Goal: Complete application form: Complete application form

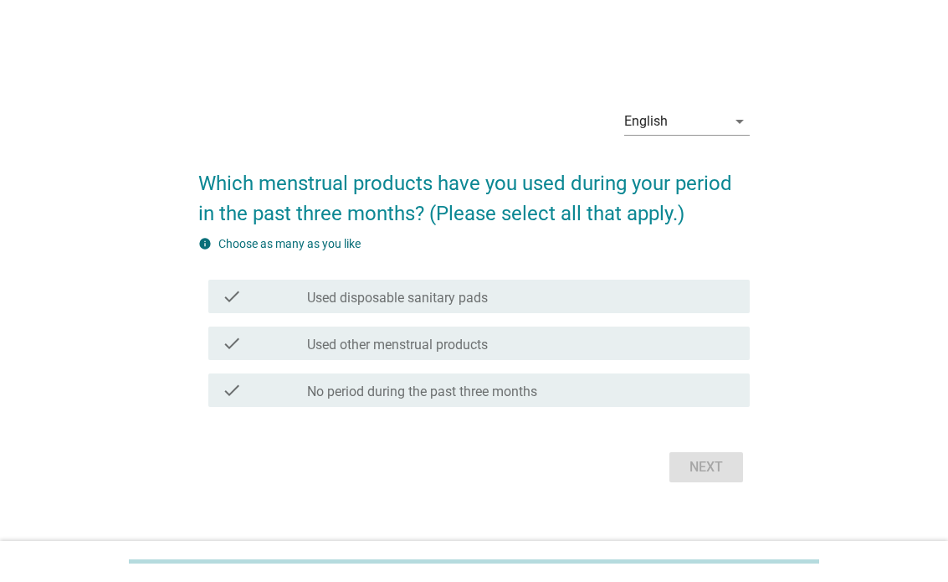
click at [732, 131] on icon "arrow_drop_down" at bounding box center [740, 121] width 20 height 20
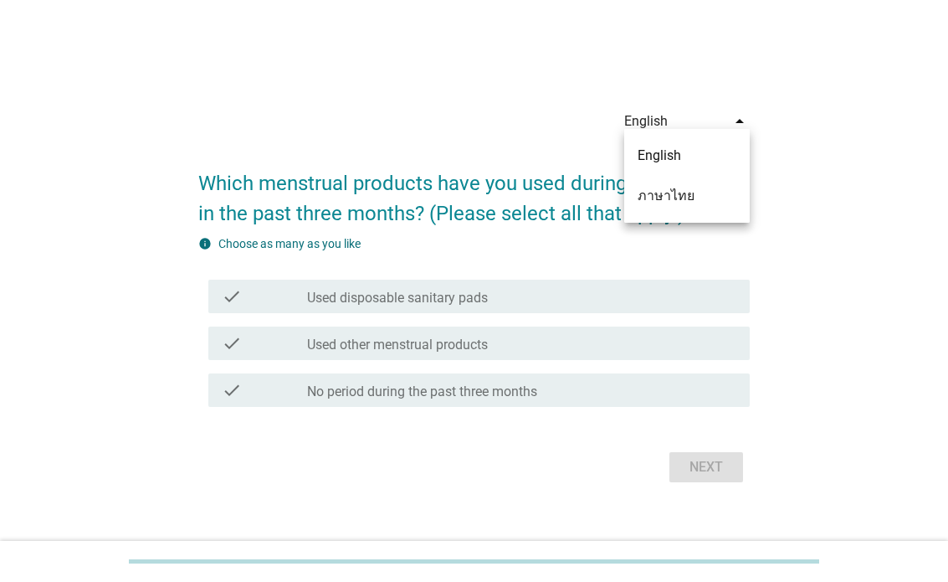
click at [717, 187] on div "ภาษาไทย" at bounding box center [687, 196] width 99 height 20
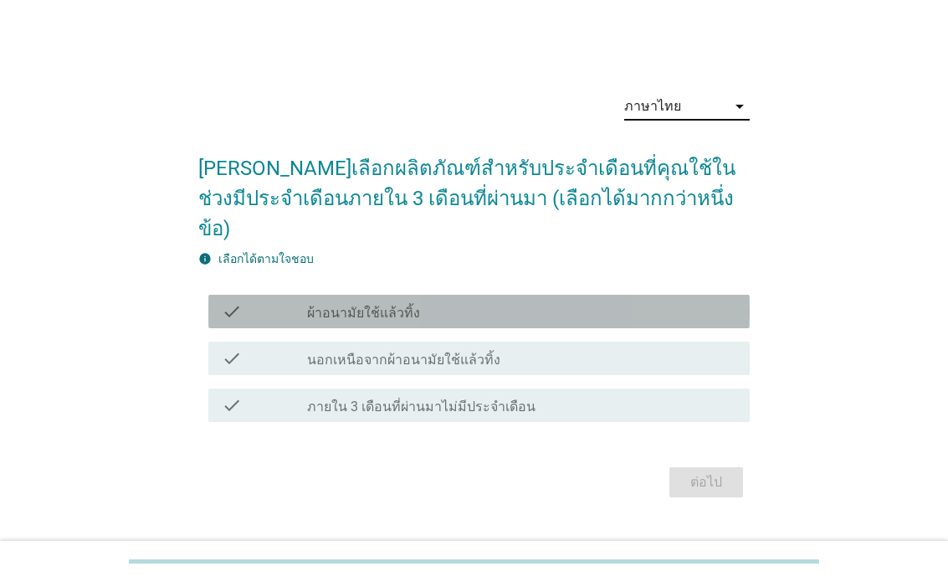
click at [642, 308] on div "check_box_outline_blank ผ้าอนามัยใช้แล้วทิ้ง" at bounding box center [521, 311] width 429 height 20
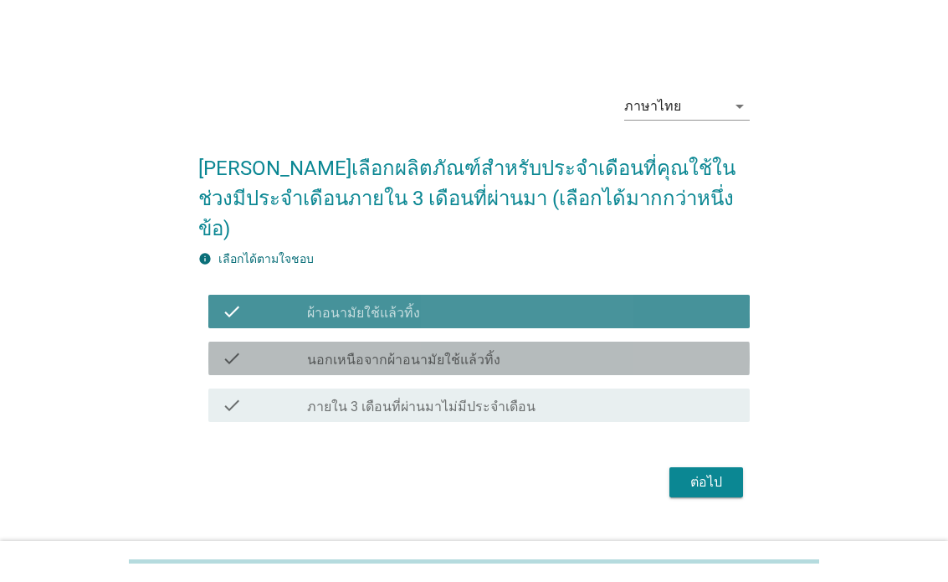
click at [643, 356] on div "check_box_outline_blank นอกเหนือจากผ้าอนามัยใช้แล้วทิ้ง" at bounding box center [521, 358] width 429 height 20
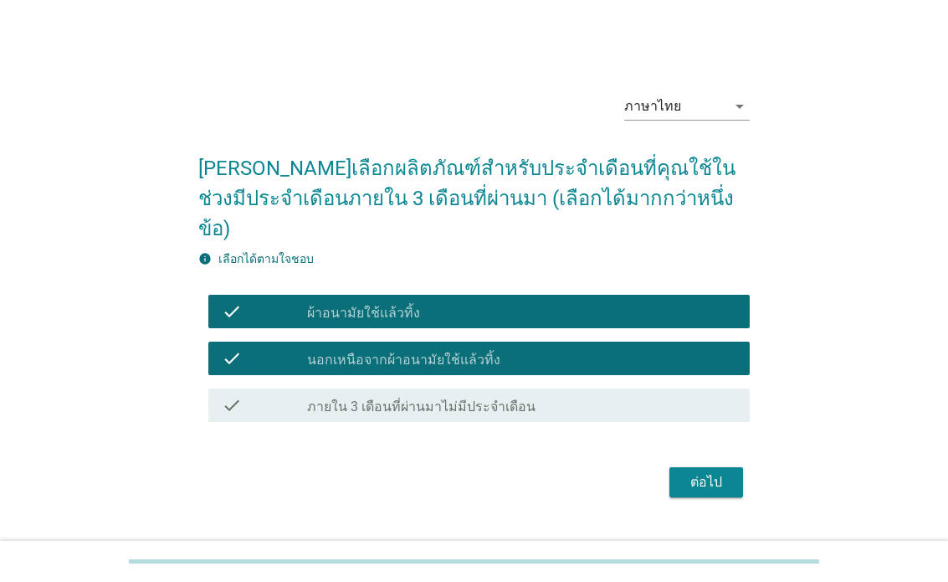
click at [712, 484] on div "ต่อไป" at bounding box center [706, 482] width 47 height 20
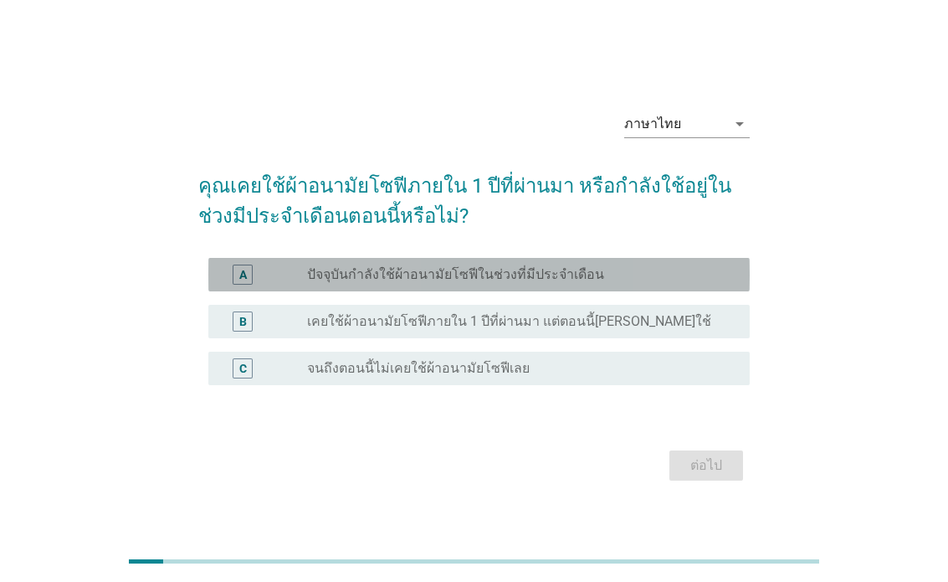
click at [248, 285] on div "A" at bounding box center [243, 274] width 20 height 20
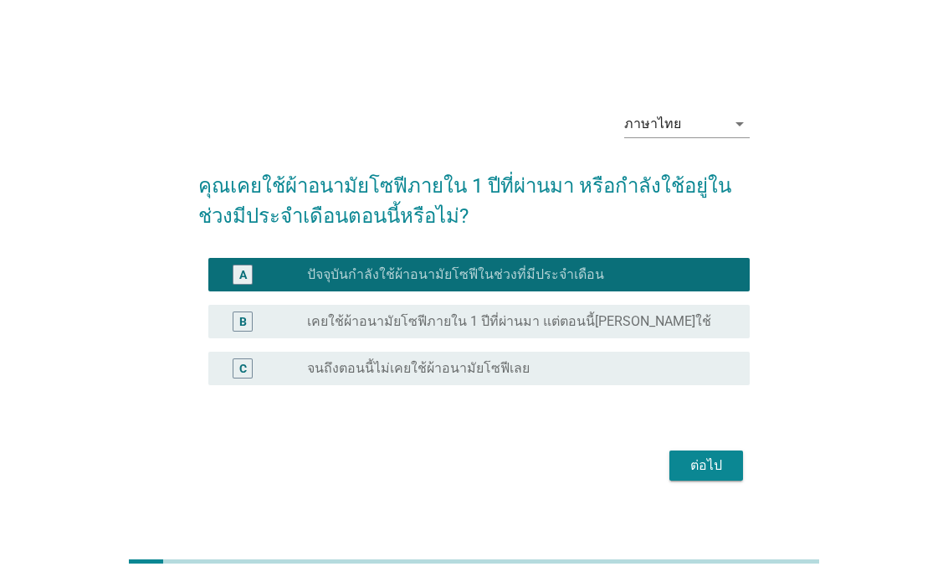
click at [705, 475] on div "ต่อไป" at bounding box center [706, 465] width 47 height 20
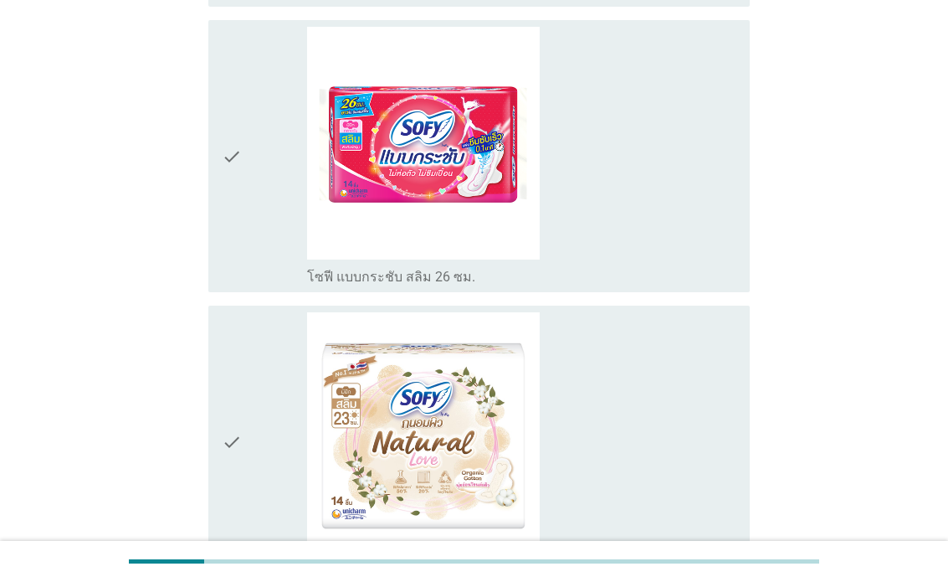
scroll to position [4028, 0]
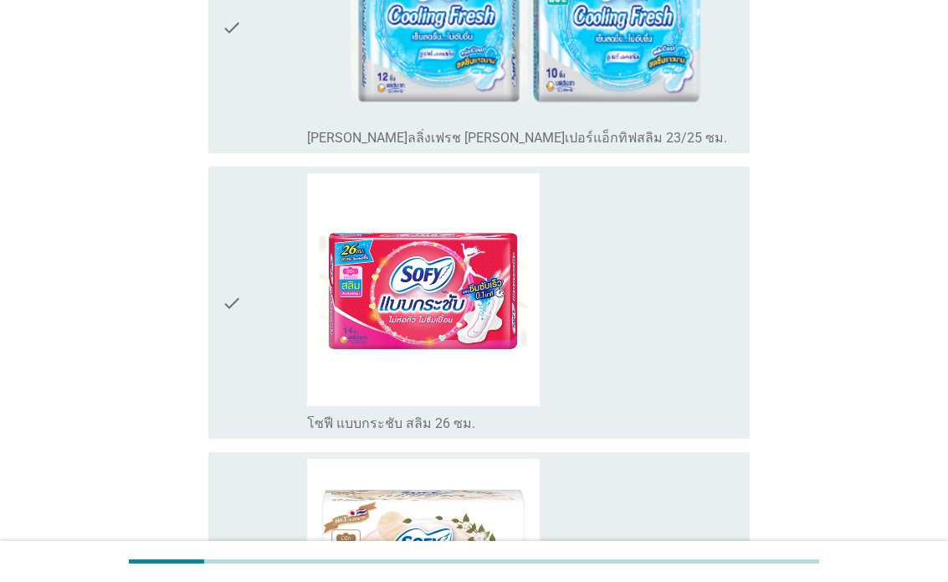
click at [233, 346] on icon "check" at bounding box center [232, 302] width 20 height 259
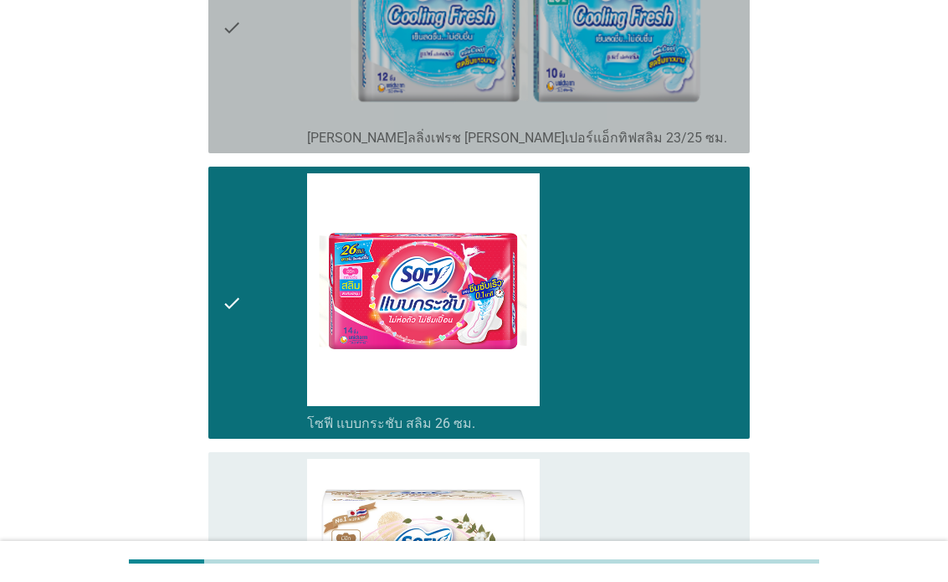
click at [227, 105] on icon "check" at bounding box center [232, 27] width 20 height 238
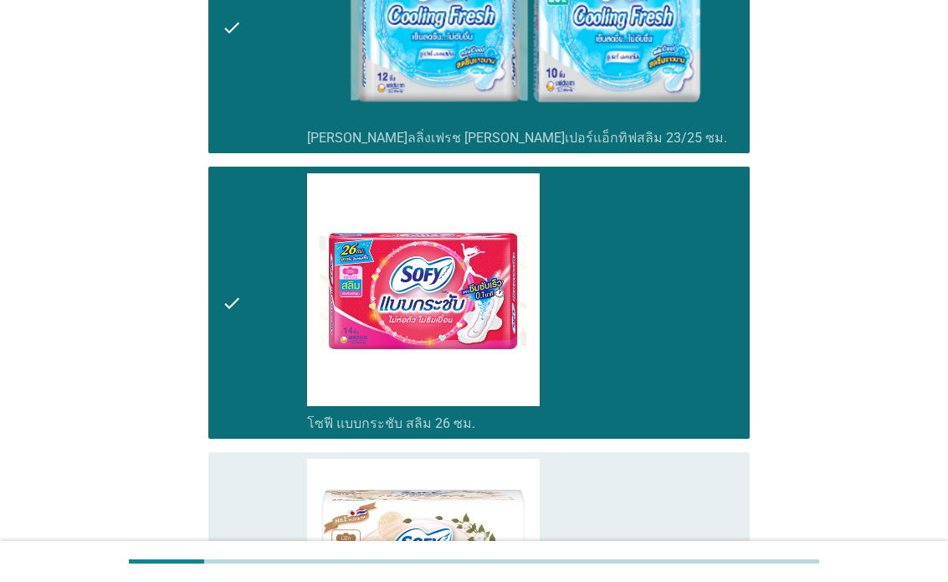
click at [216, 384] on div "check check_box_outline_blank โซฟี แบบกระชับ สลิม 26 ซม." at bounding box center [478, 303] width 541 height 272
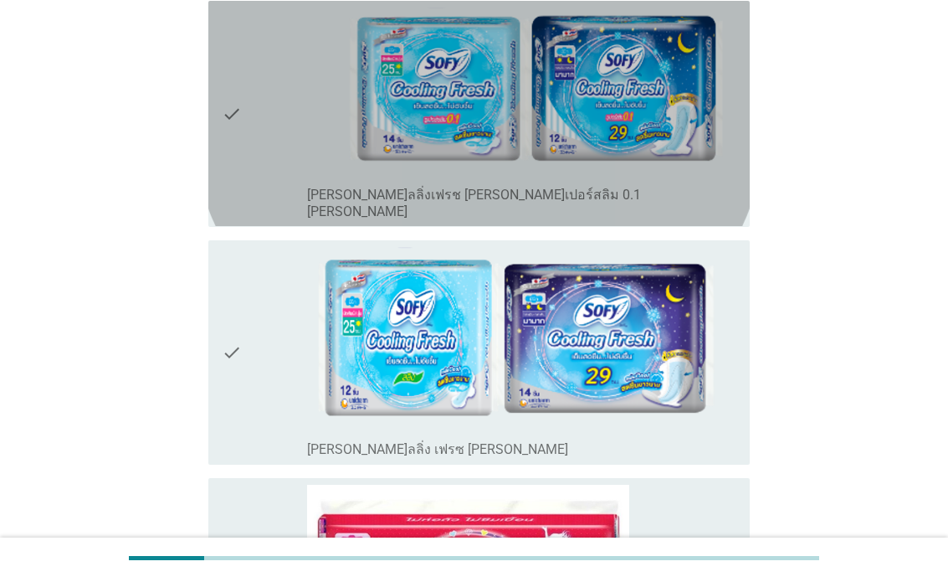
click at [240, 220] on icon "check" at bounding box center [232, 117] width 20 height 212
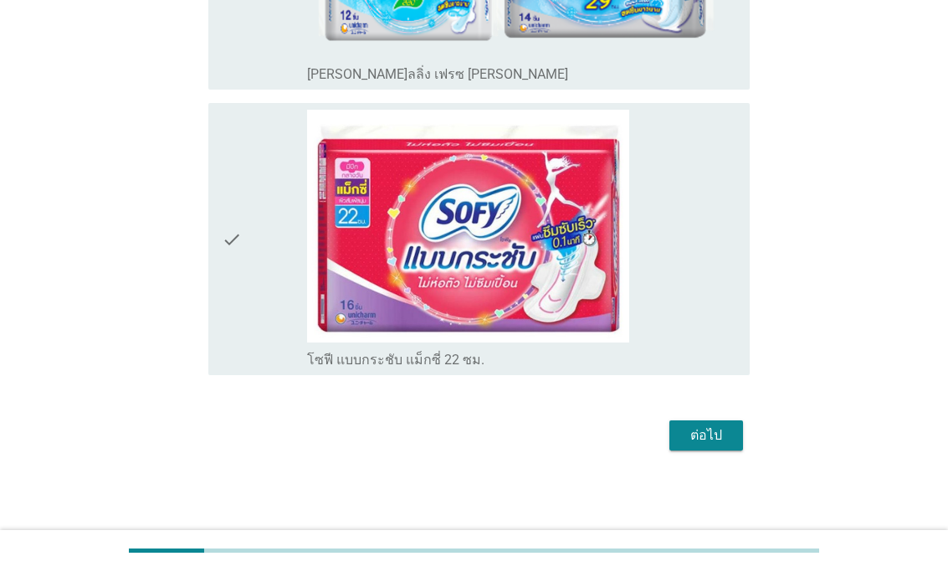
scroll to position [6235, 0]
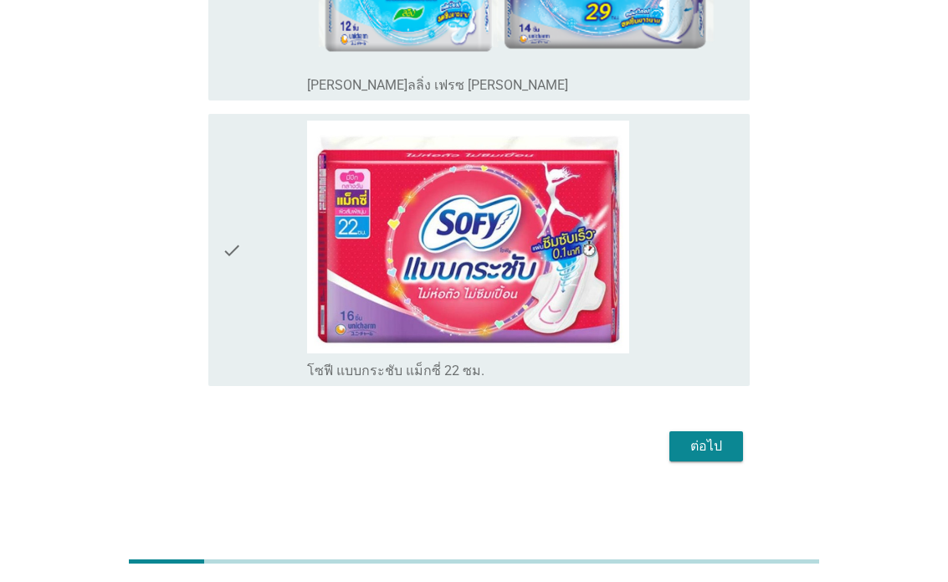
click at [684, 444] on div "ต่อไป" at bounding box center [706, 446] width 47 height 20
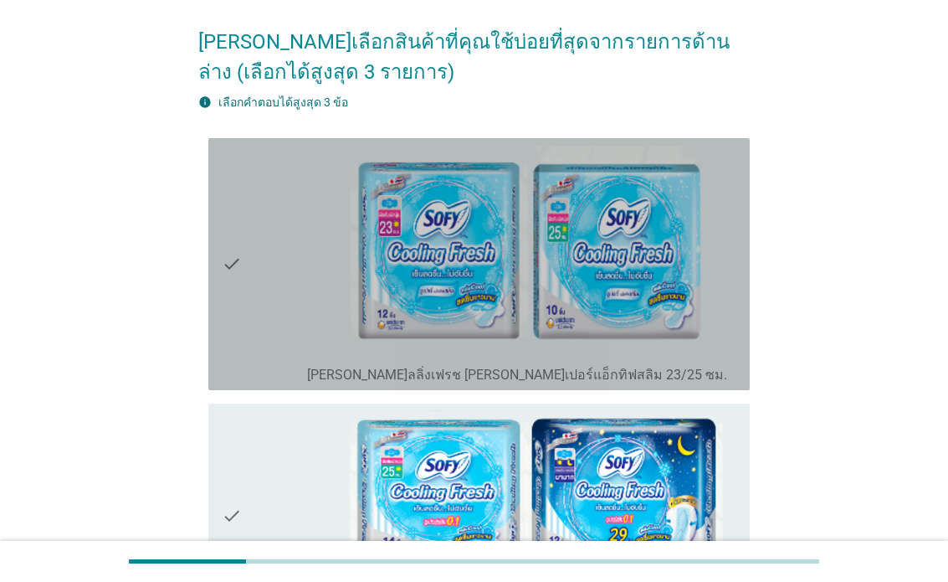
scroll to position [126, 0]
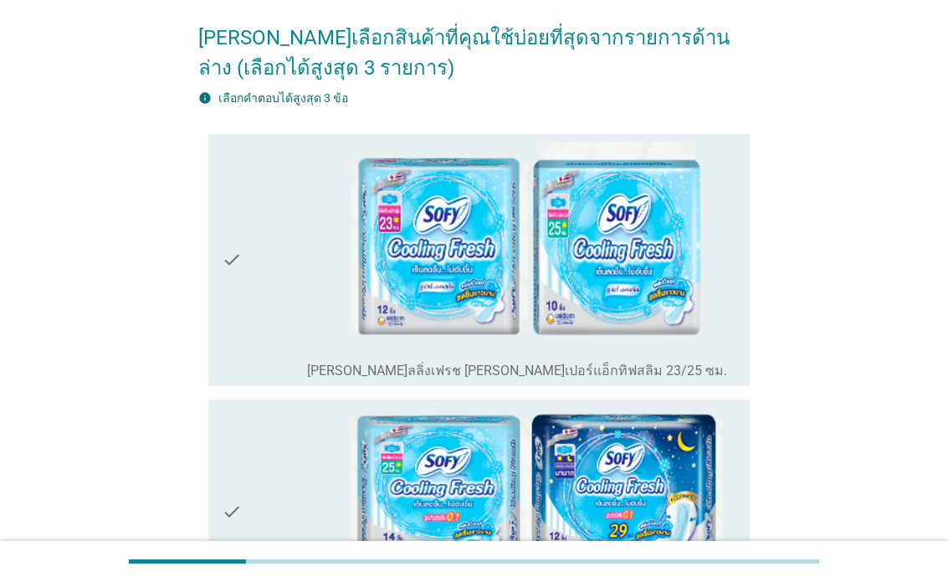
click at [670, 307] on img at bounding box center [521, 247] width 429 height 213
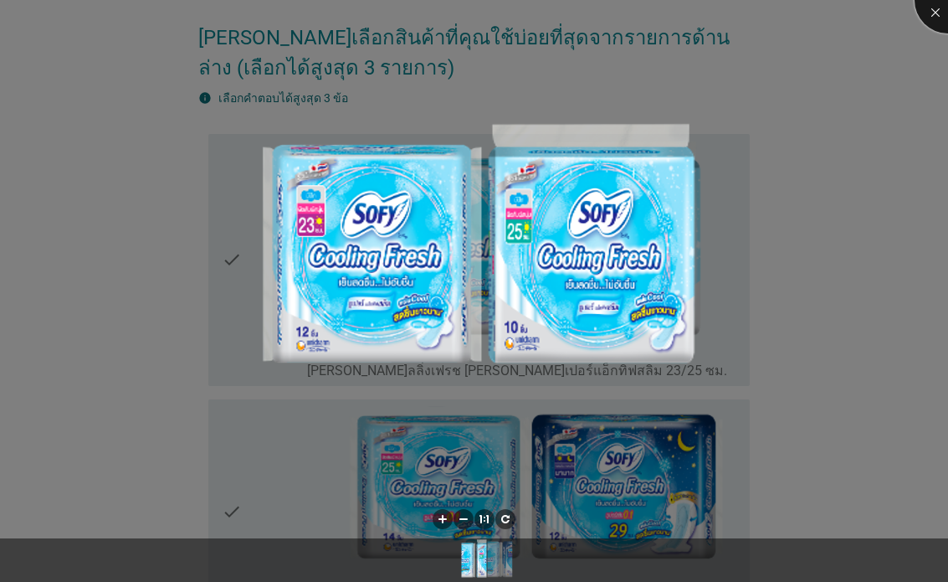
click at [941, 10] on div at bounding box center [948, 0] width 67 height 67
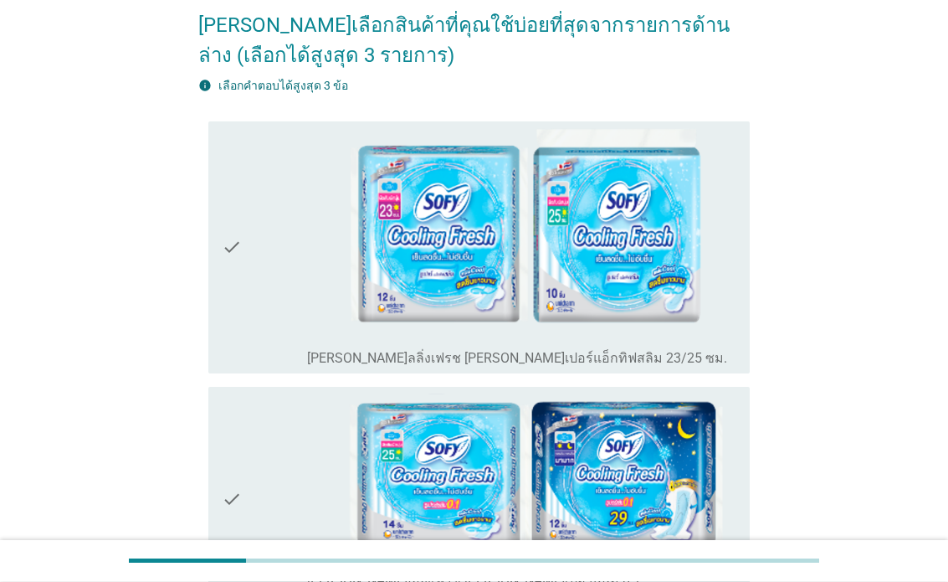
scroll to position [140, 0]
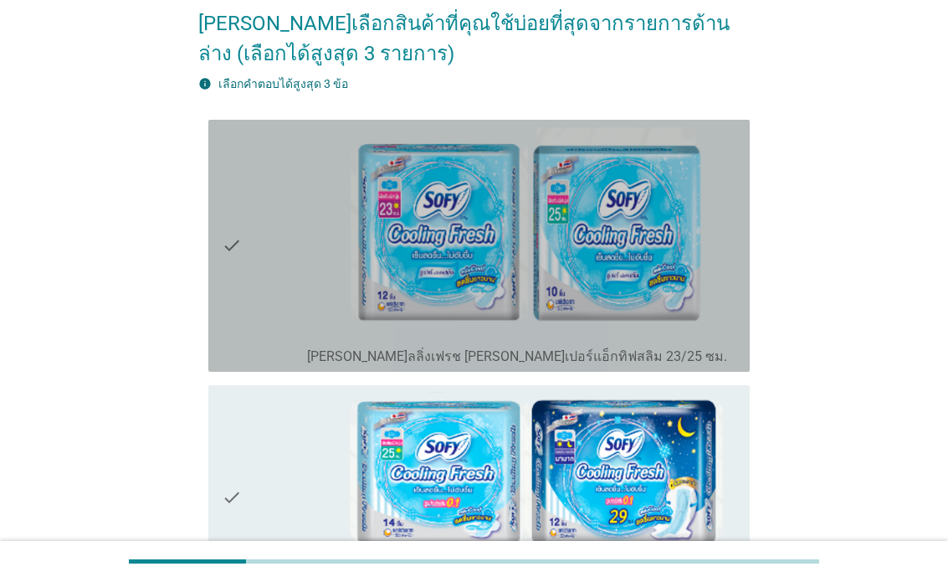
click at [325, 326] on img at bounding box center [521, 232] width 429 height 213
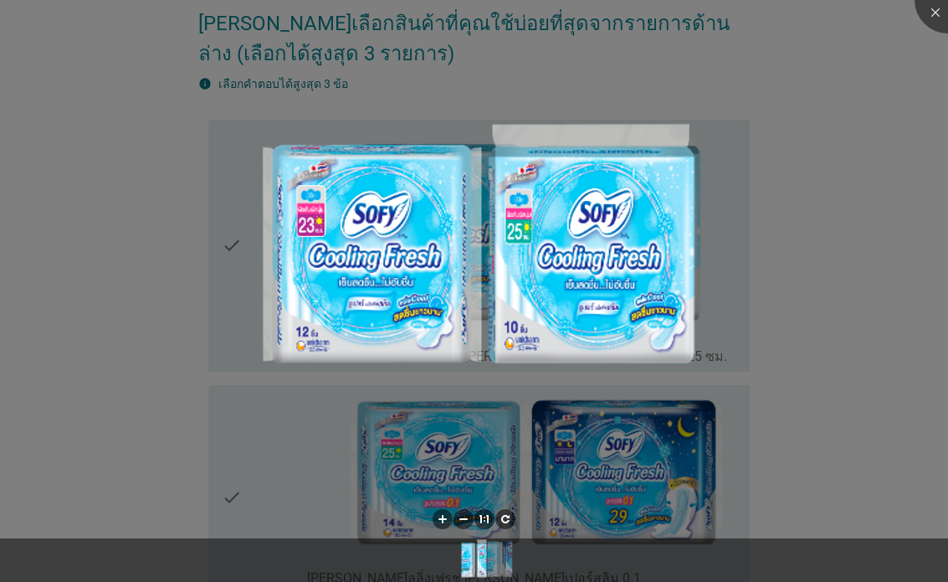
click at [762, 220] on div at bounding box center [474, 291] width 948 height 582
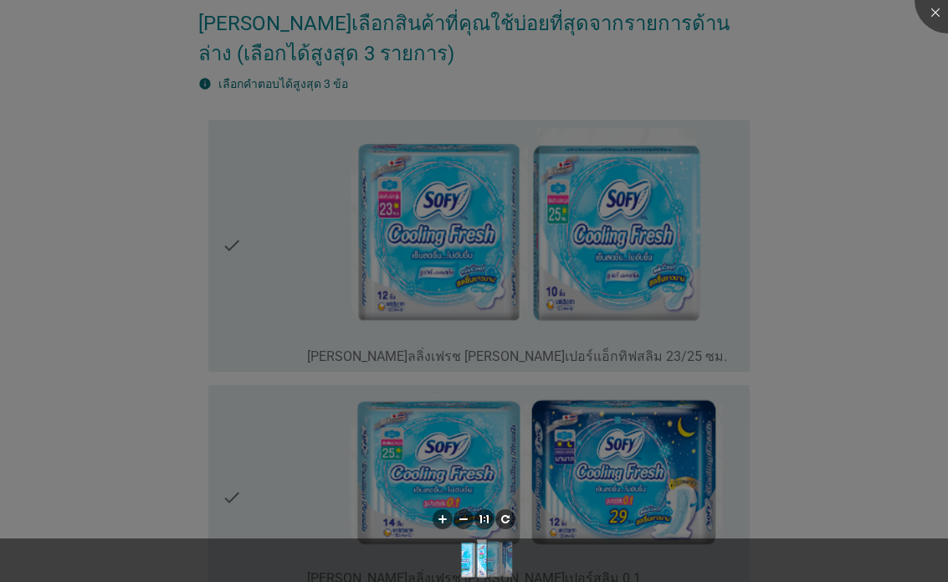
click at [703, 350] on div at bounding box center [474, 291] width 948 height 582
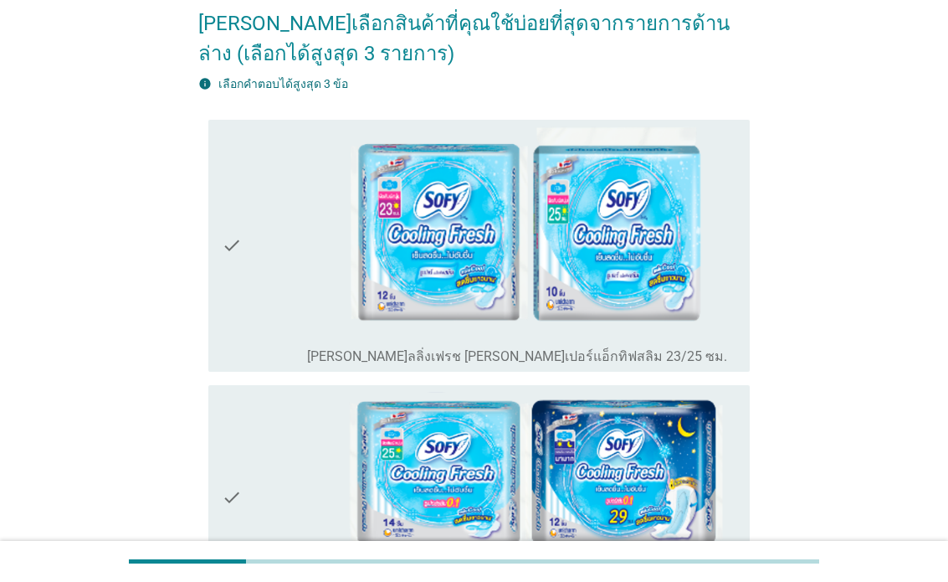
click at [310, 333] on img at bounding box center [521, 232] width 429 height 213
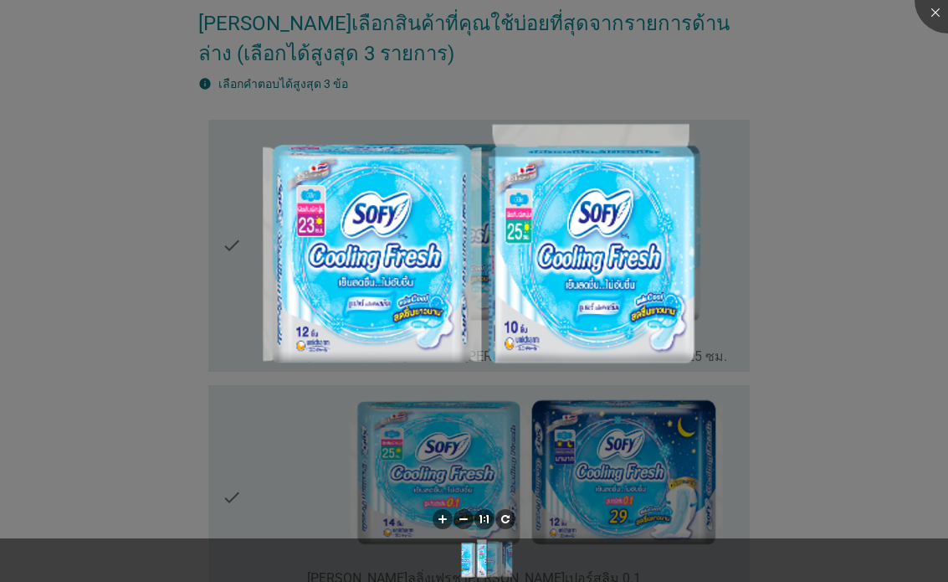
click at [100, 418] on div at bounding box center [474, 291] width 948 height 582
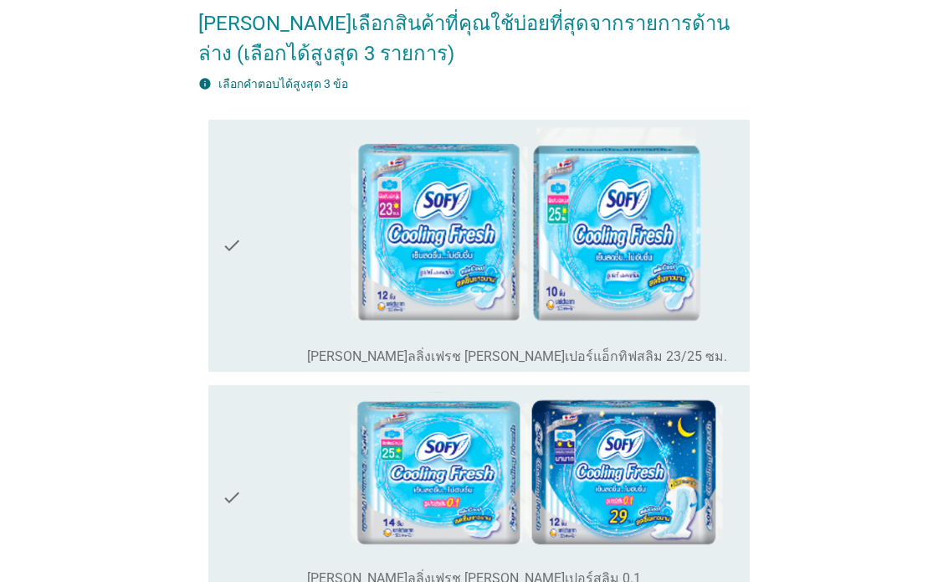
click at [219, 255] on div at bounding box center [474, 291] width 948 height 582
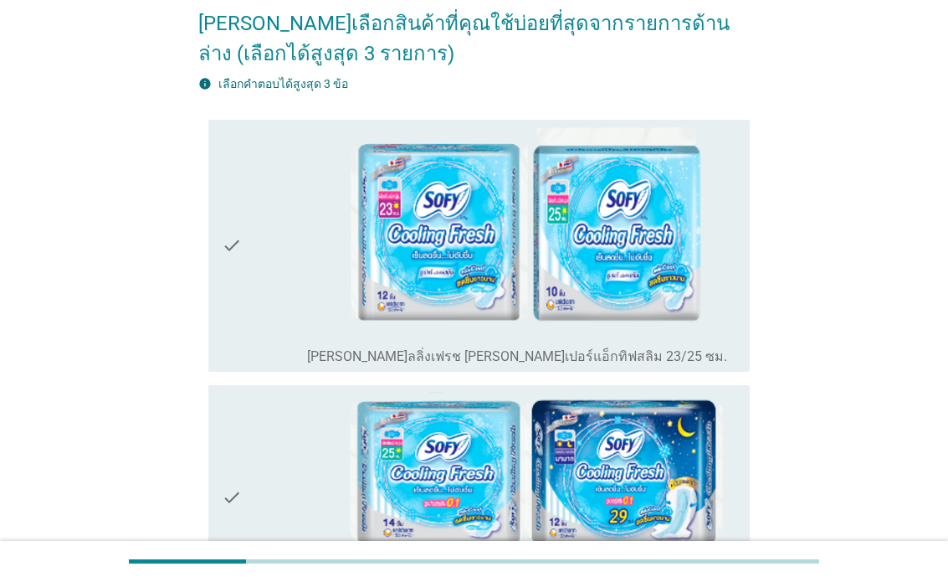
click at [228, 264] on icon "check" at bounding box center [232, 245] width 20 height 238
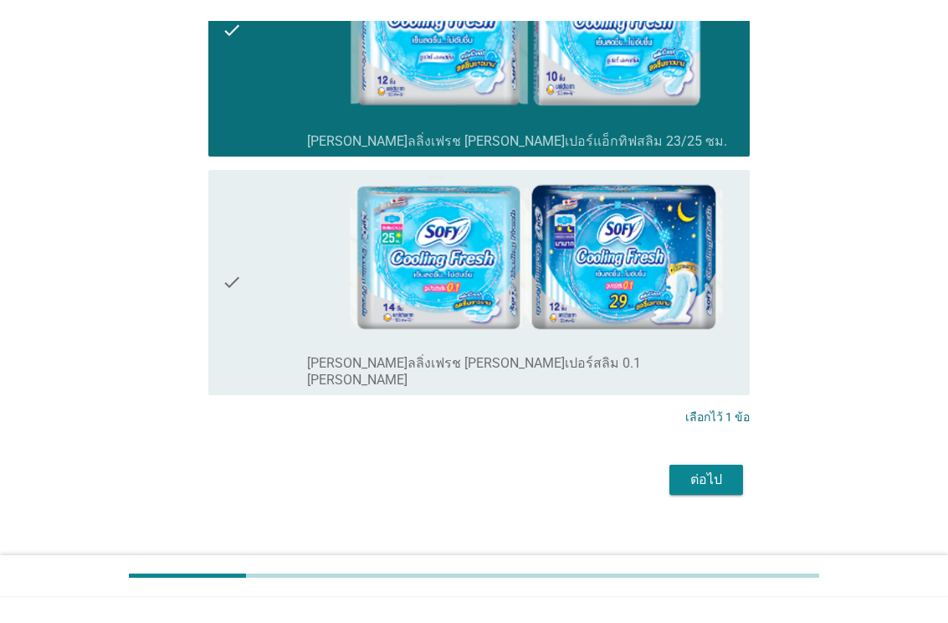
scroll to position [330, 0]
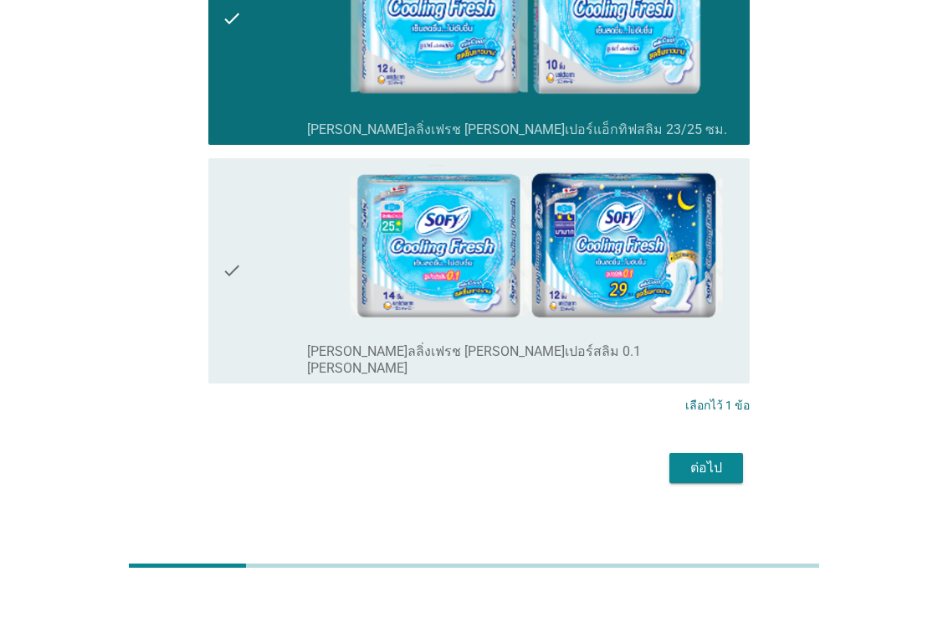
click at [701, 495] on div "ต่อไป" at bounding box center [706, 505] width 47 height 20
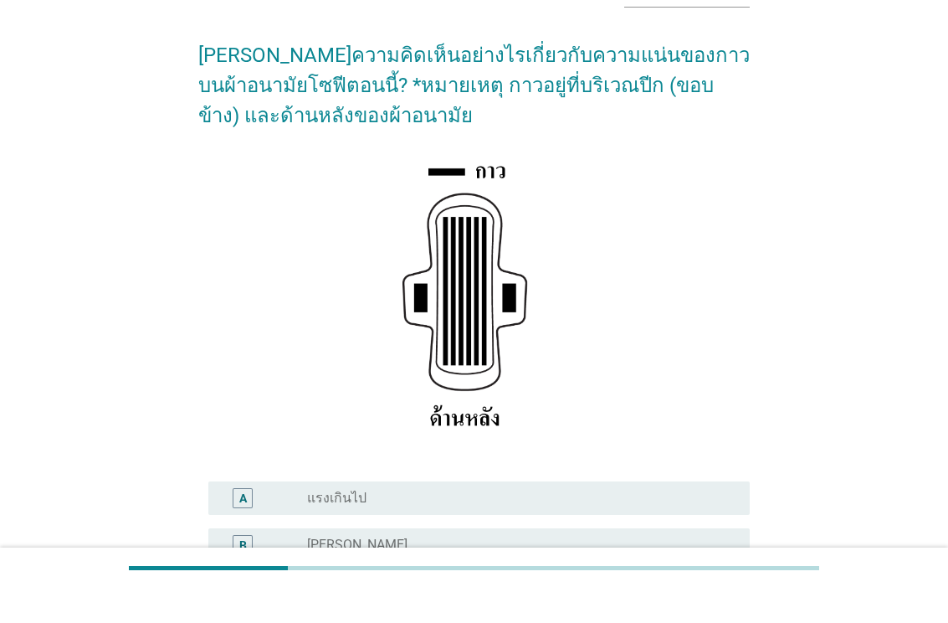
scroll to position [310, 0]
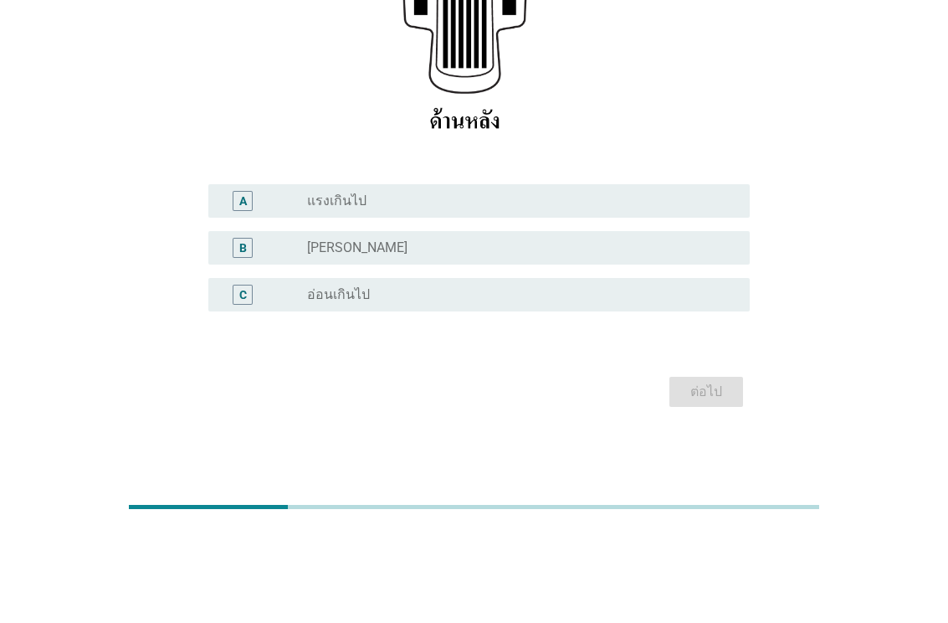
click at [647, 335] on div "radio_button_unchecked [PERSON_NAME]" at bounding box center [515, 343] width 416 height 17
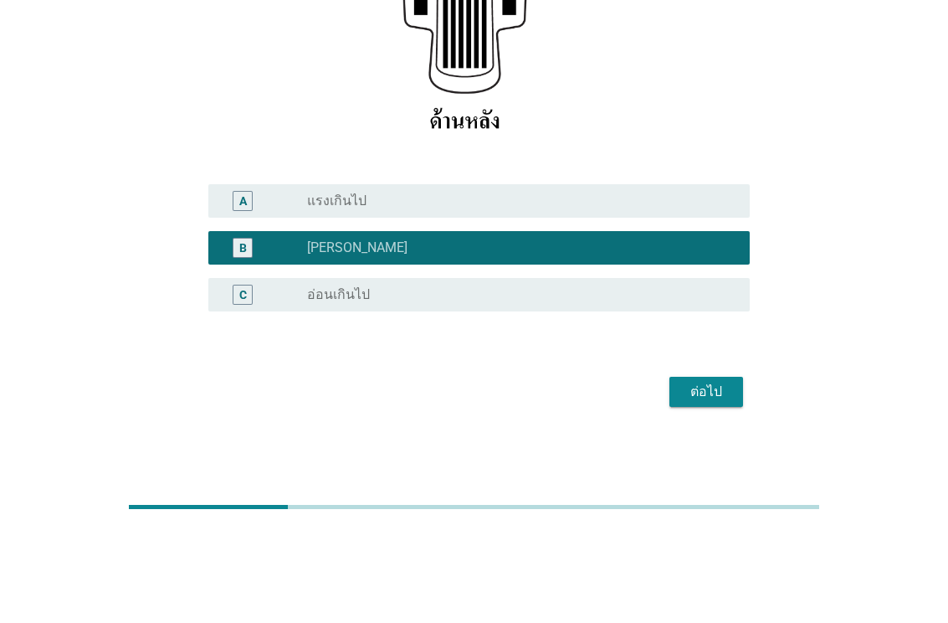
click at [701, 477] on div "ต่อไป" at bounding box center [706, 487] width 47 height 20
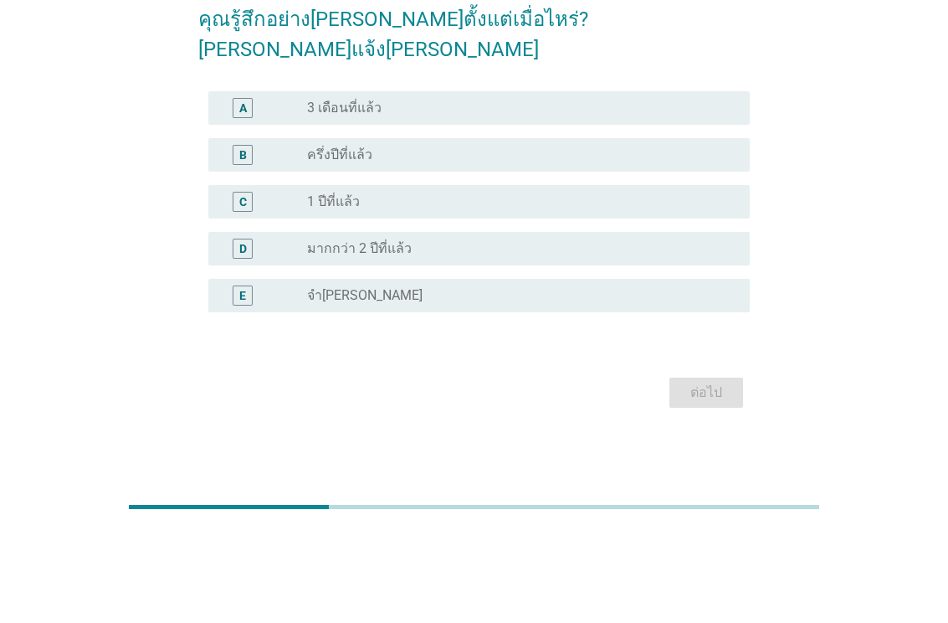
scroll to position [0, 0]
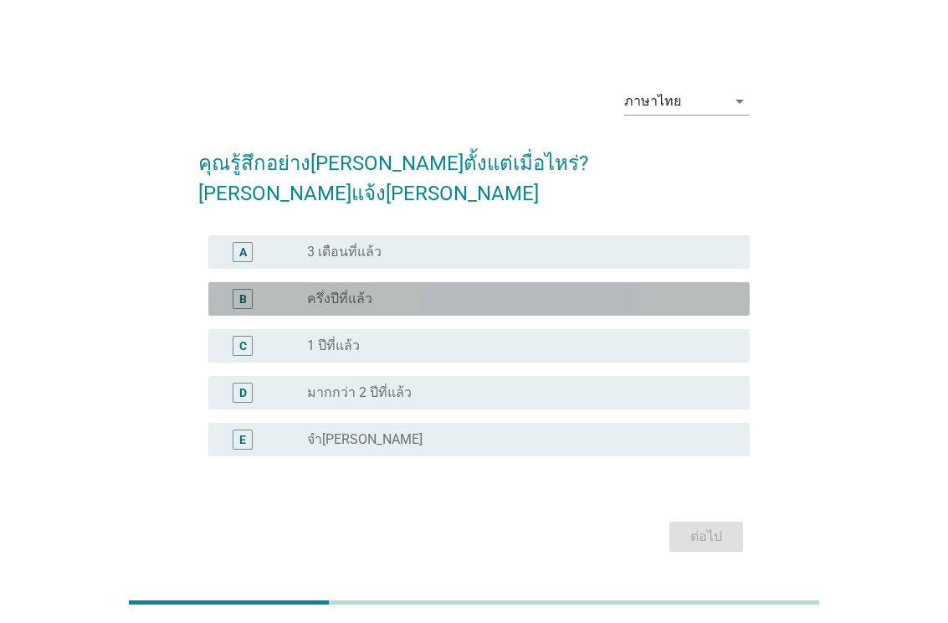
click at [580, 290] on div "radio_button_unchecked ครึ่งปีที่แล้ว" at bounding box center [515, 298] width 416 height 17
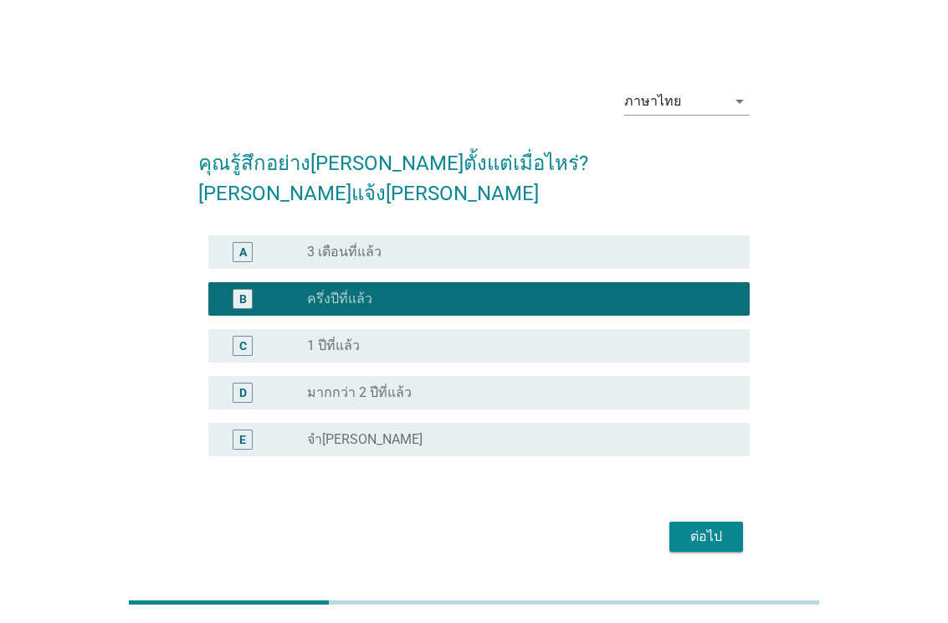
click at [551, 337] on div "radio_button_unchecked 1 ปีที่แล้ว" at bounding box center [515, 345] width 416 height 17
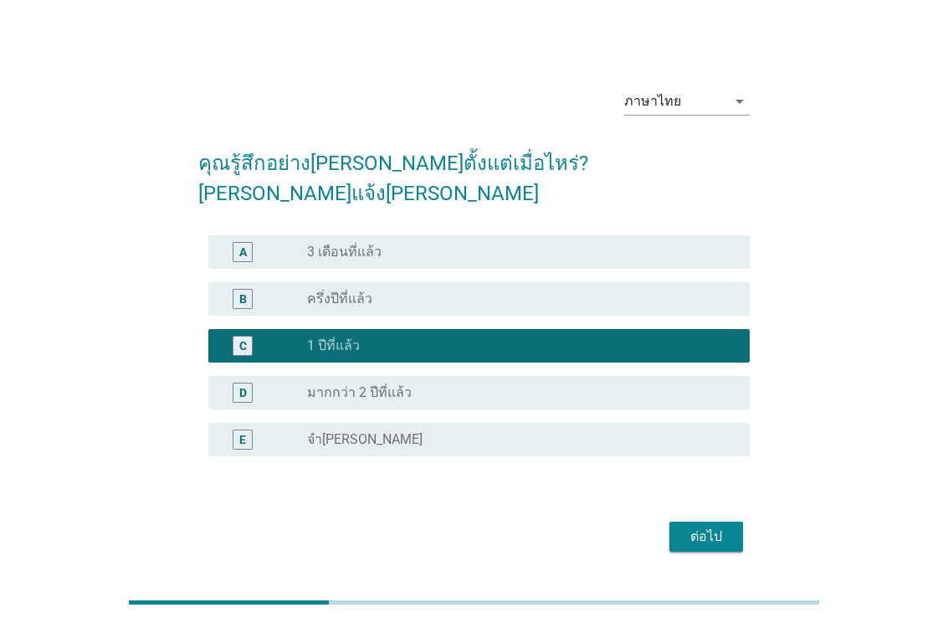
click at [729, 521] on button "ต่อไป" at bounding box center [706, 536] width 74 height 30
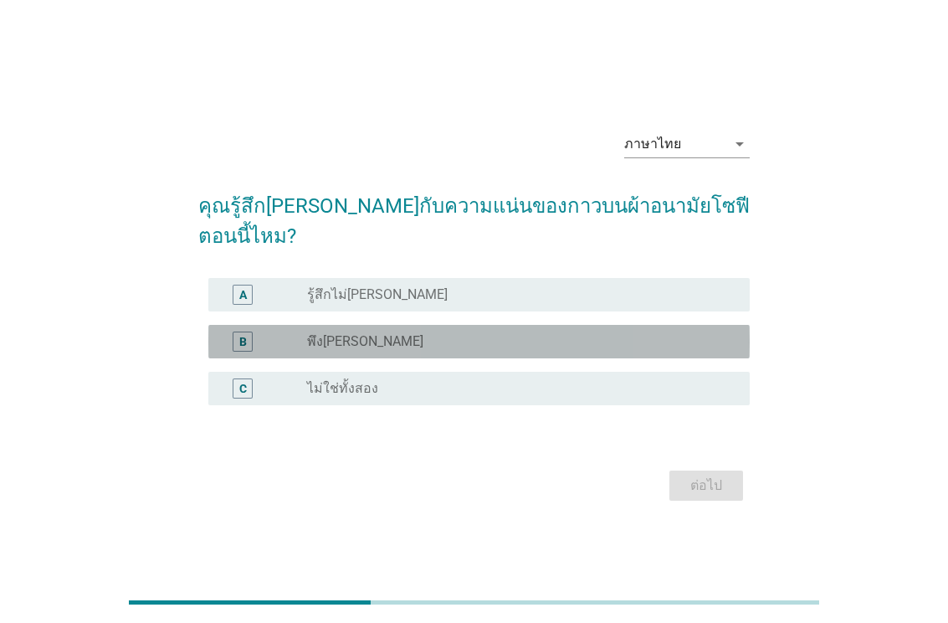
click at [664, 333] on div "radio_button_unchecked พึง[PERSON_NAME]" at bounding box center [515, 341] width 416 height 17
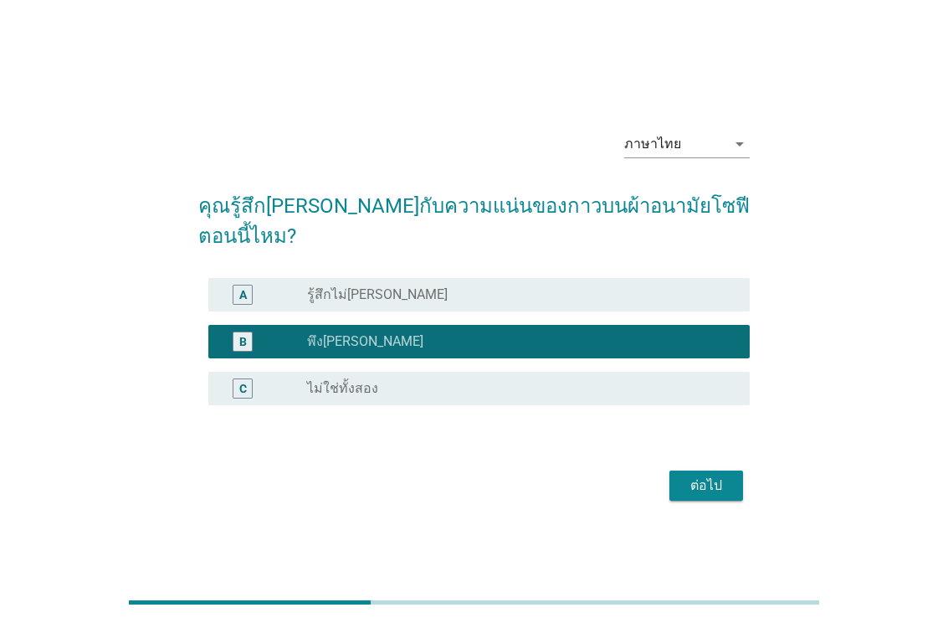
click at [714, 475] on div "ต่อไป" at bounding box center [706, 485] width 47 height 20
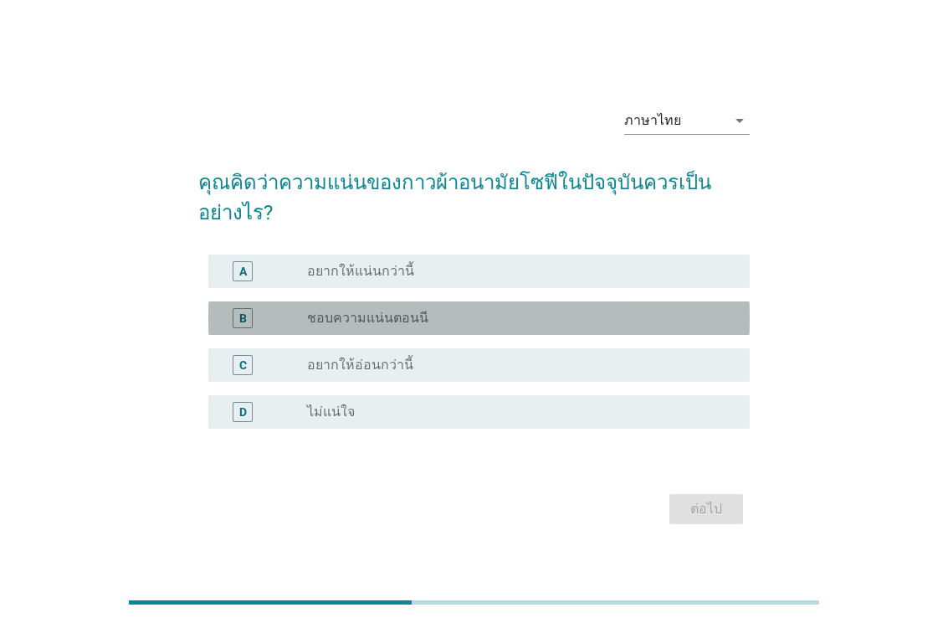
click at [453, 313] on div "radio_button_unchecked ชอบความแน่นตอนนี" at bounding box center [515, 318] width 416 height 17
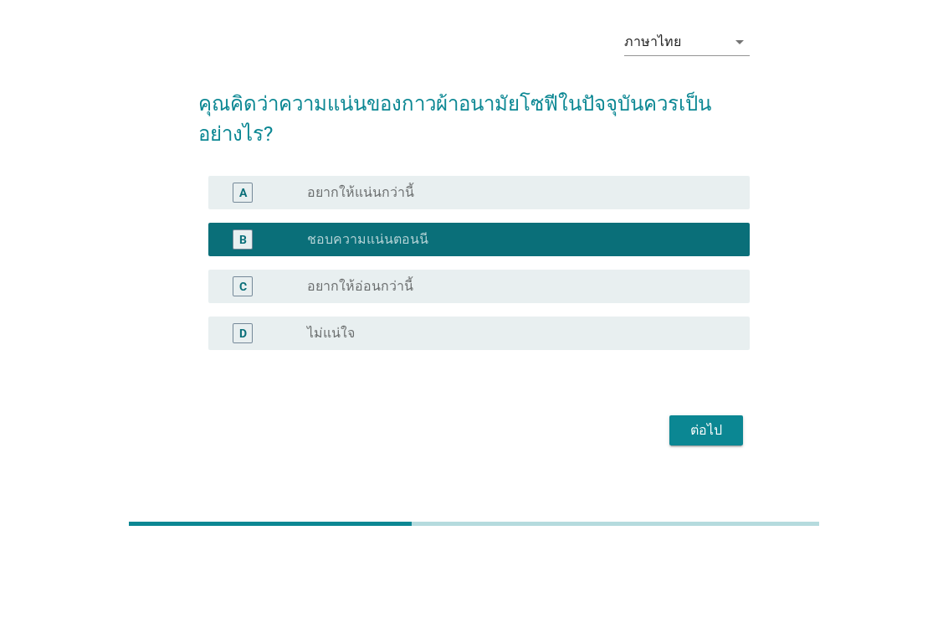
click at [715, 499] on div "ต่อไป" at bounding box center [706, 509] width 47 height 20
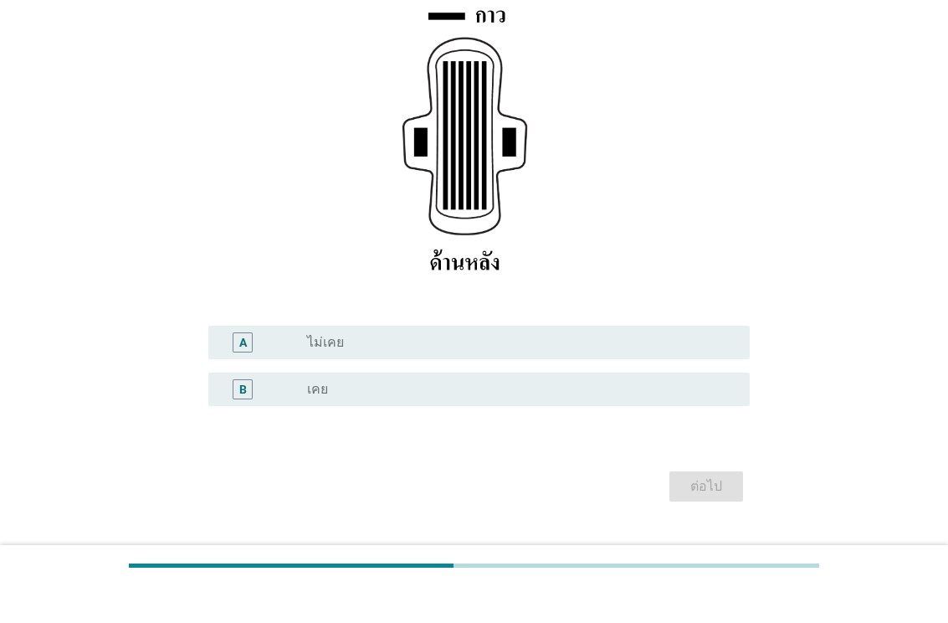
scroll to position [227, 0]
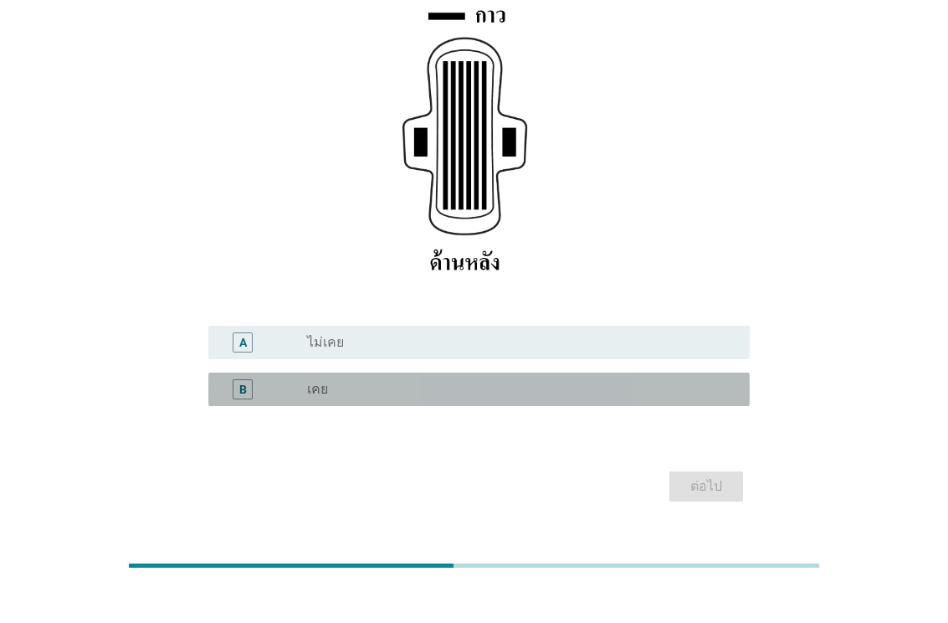
click at [550, 418] on div "radio_button_unchecked เคย" at bounding box center [515, 426] width 416 height 17
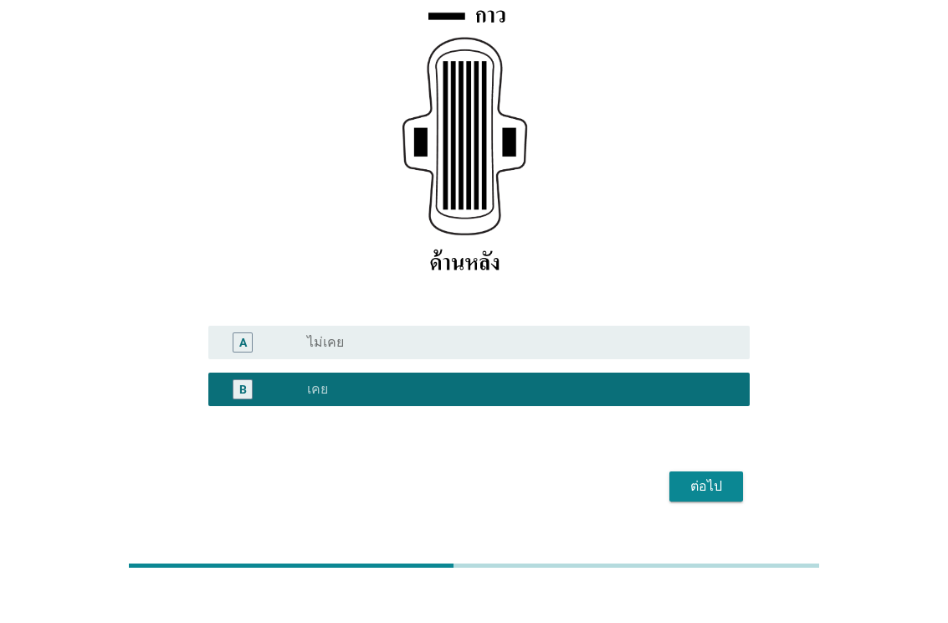
click at [665, 503] on div "ต่อไป" at bounding box center [473, 523] width 551 height 40
click at [731, 508] on button "ต่อไป" at bounding box center [706, 523] width 74 height 30
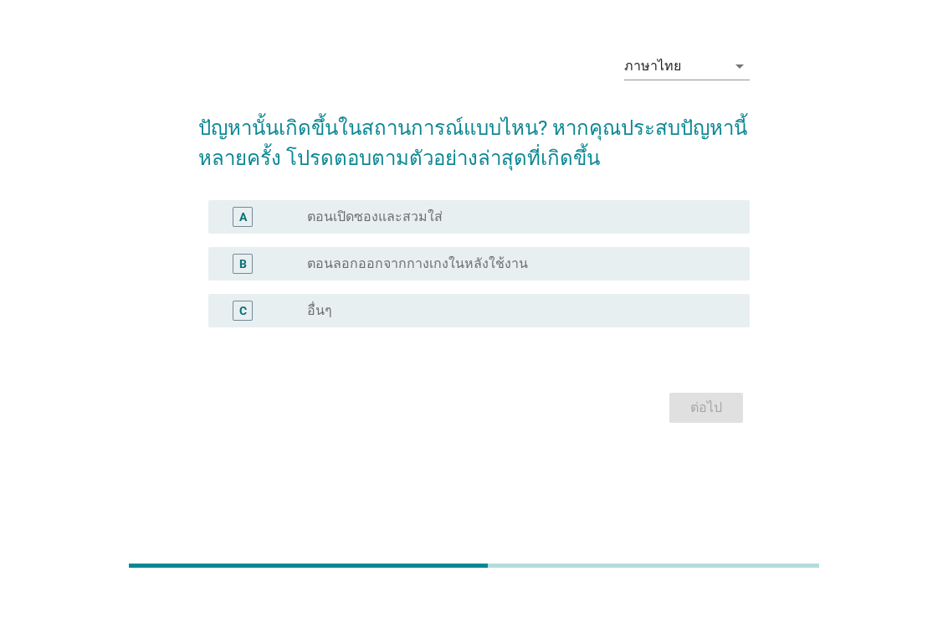
scroll to position [0, 0]
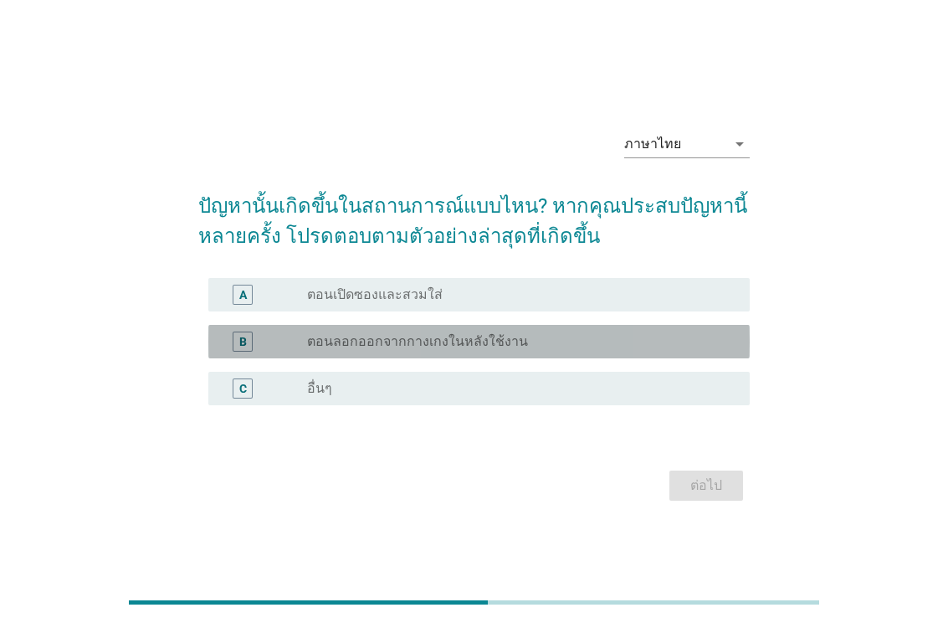
click at [696, 354] on div "B radio_button_unchecked ตอนลอกออกจากกางเกงในหลังใช้งาน" at bounding box center [478, 341] width 541 height 33
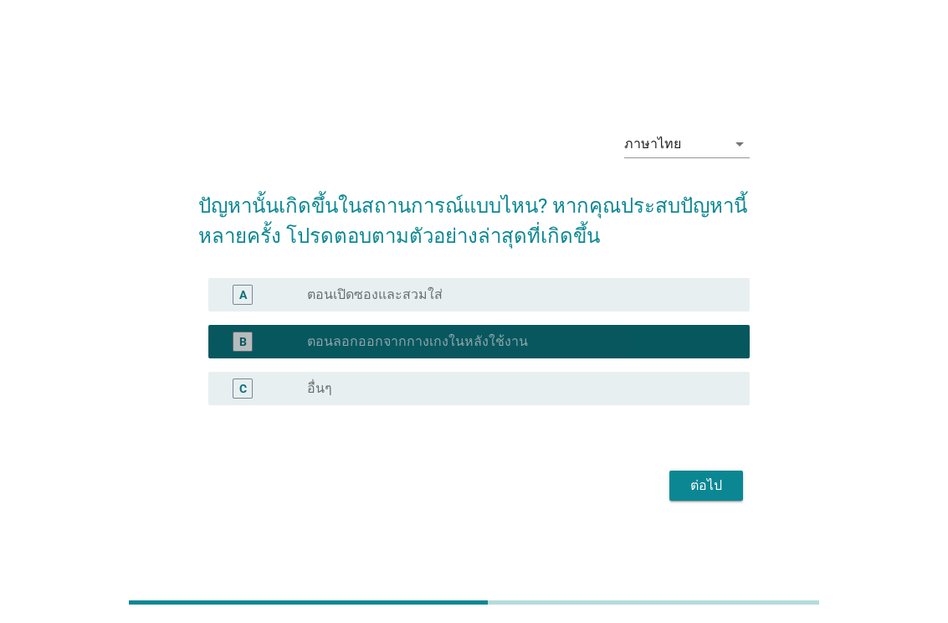
click at [718, 472] on button "ต่อไป" at bounding box center [706, 485] width 74 height 30
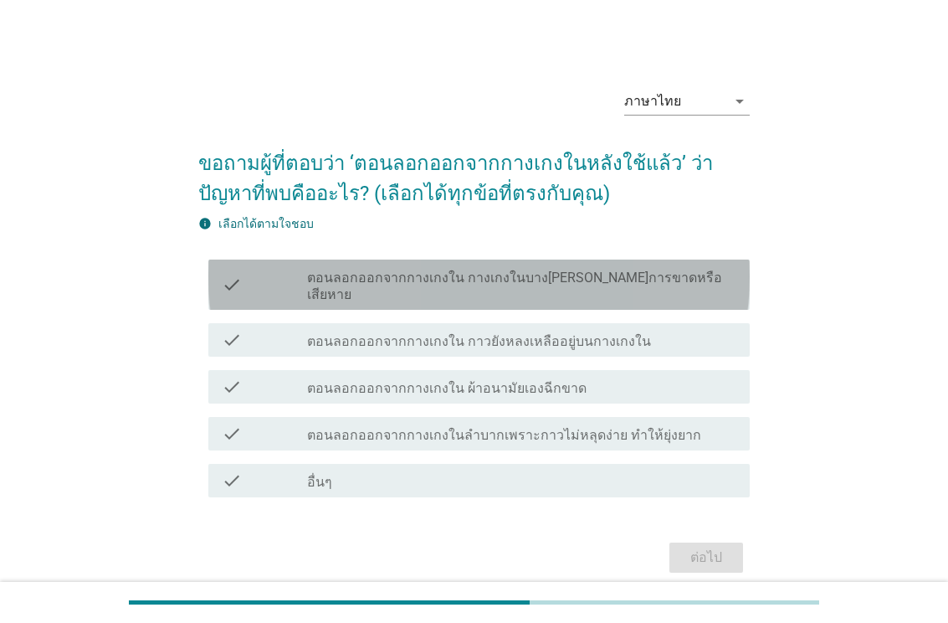
click at [695, 266] on div "check_box_outline_blank ตอนลอกออกจากกางเกงใน กางเกงในบาง[PERSON_NAME]การขาดหรือ…" at bounding box center [521, 284] width 429 height 37
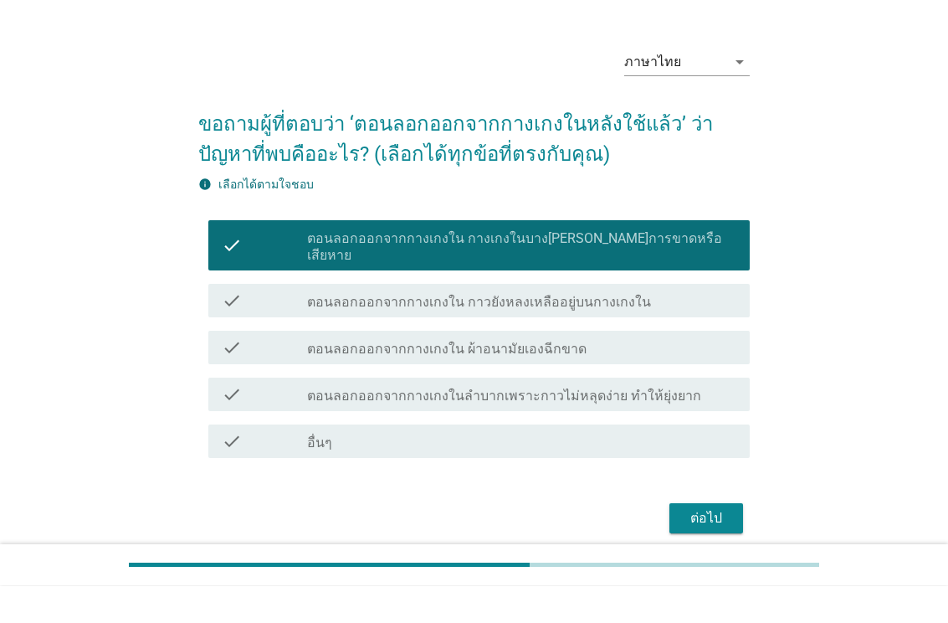
scroll to position [3, 0]
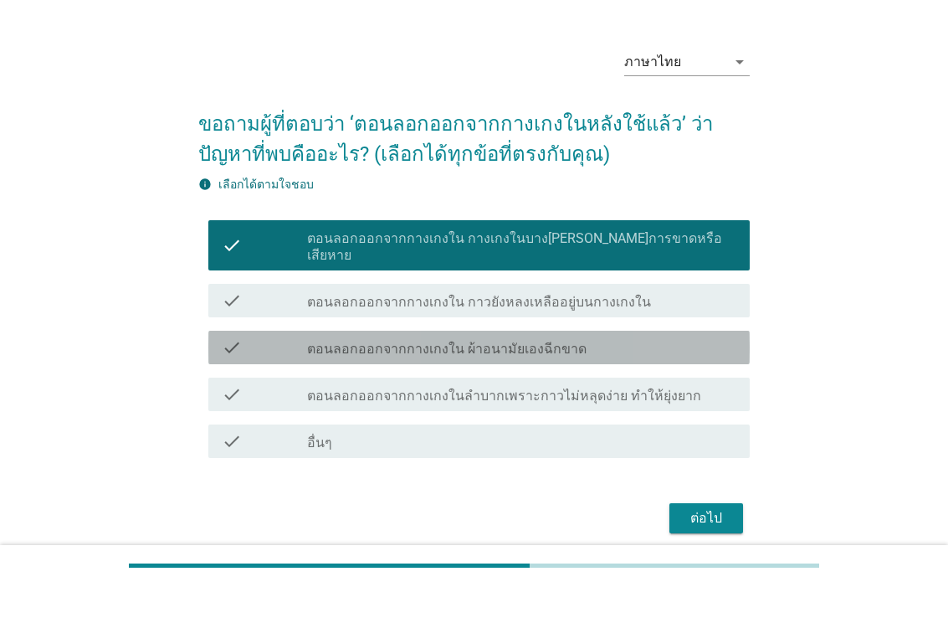
click at [697, 374] on div "check_box_outline_blank ตอนลอกออกจากกางเกงใน ผ้าอนามัยเองฉีกขาด" at bounding box center [521, 384] width 429 height 20
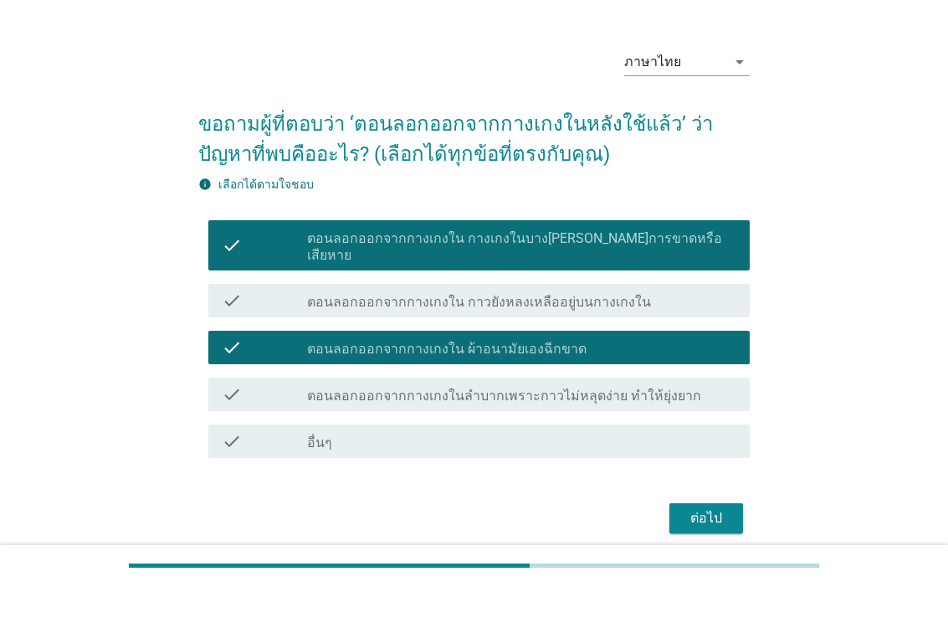
click at [714, 545] on div "ต่อไป" at bounding box center [706, 555] width 47 height 20
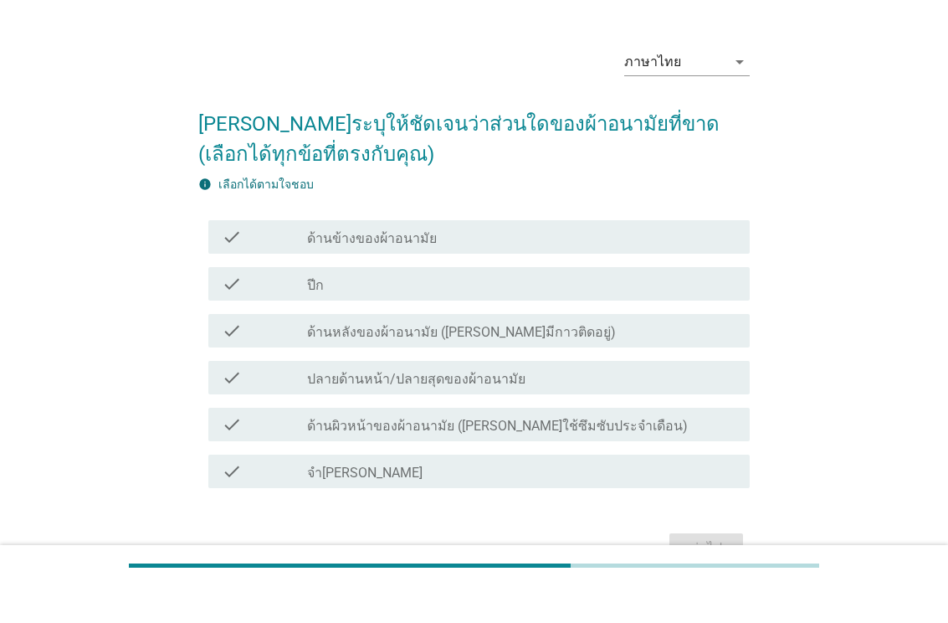
scroll to position [0, 0]
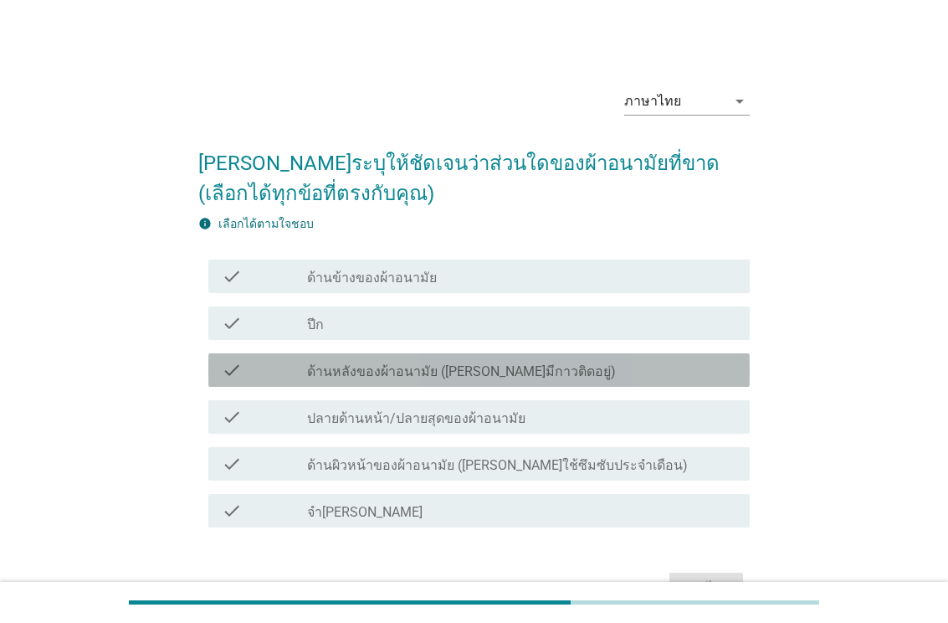
click at [646, 378] on div "check_box_outline_blank ด้านหลังของผ้าอนามัย ([PERSON_NAME]มีกาวติดอยู่)" at bounding box center [521, 370] width 429 height 20
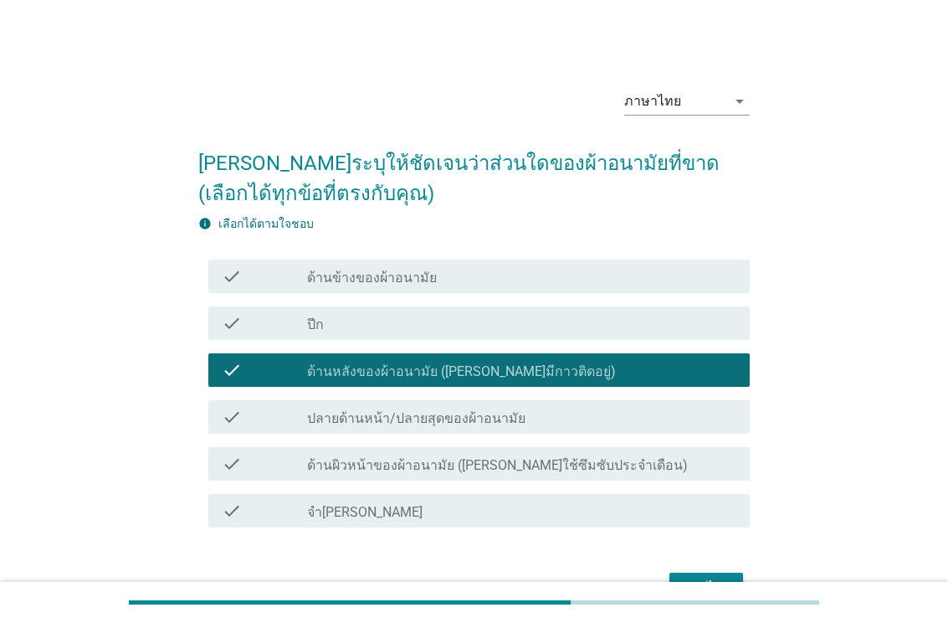
click at [648, 448] on div "check check_box_outline_blank ด้านผิวหน้าของผ้าอนามัย ([PERSON_NAME]ใช้ซึมซับปร…" at bounding box center [478, 463] width 541 height 33
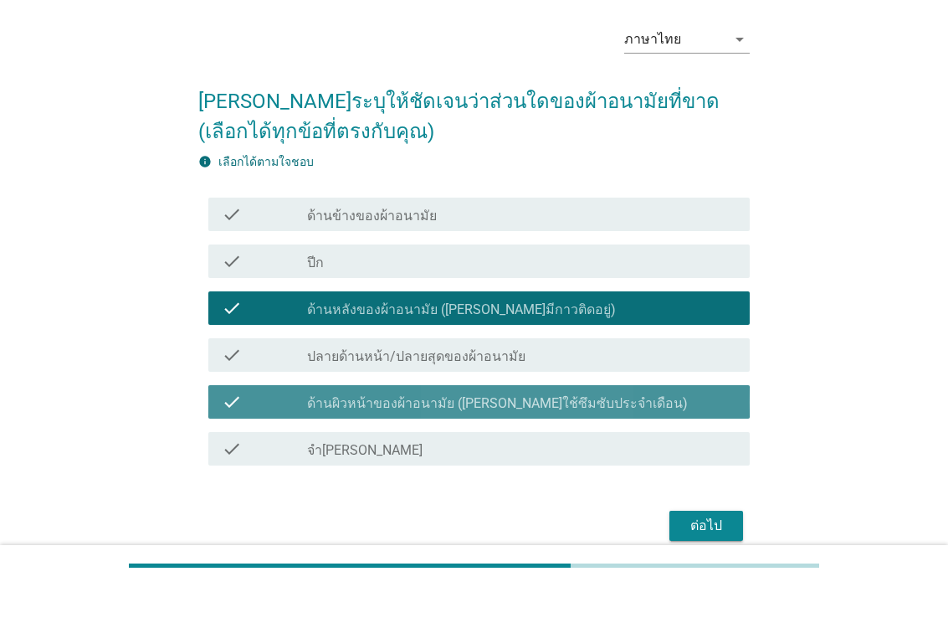
scroll to position [37, 0]
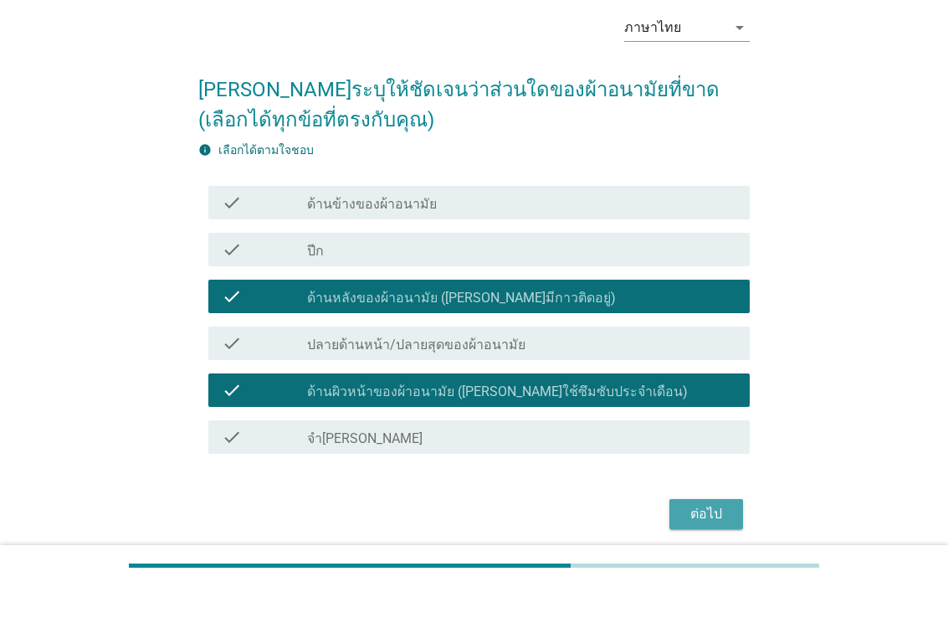
click at [697, 541] on div "ต่อไป" at bounding box center [706, 551] width 47 height 20
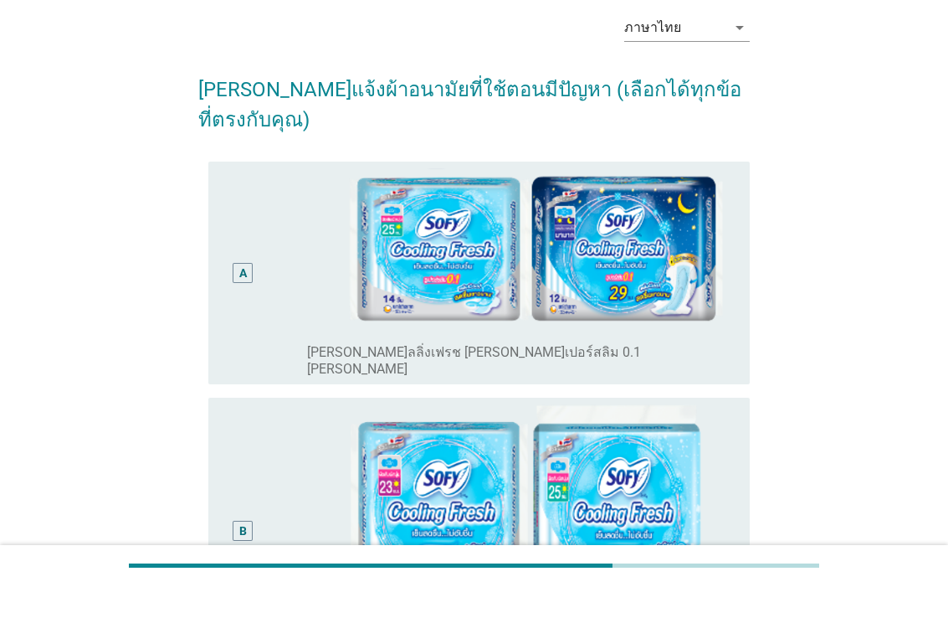
scroll to position [0, 0]
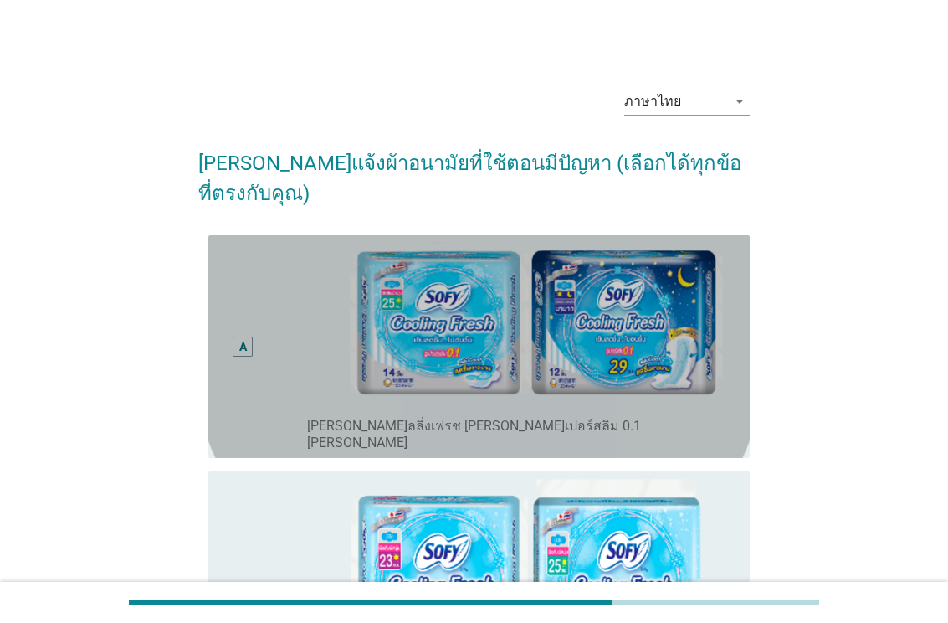
click at [695, 406] on div "A radio_button_unchecked [PERSON_NAME]ลลิ่งเฟรช [PERSON_NAME]เปอร์สลิม 0.1 [PER…" at bounding box center [478, 346] width 541 height 223
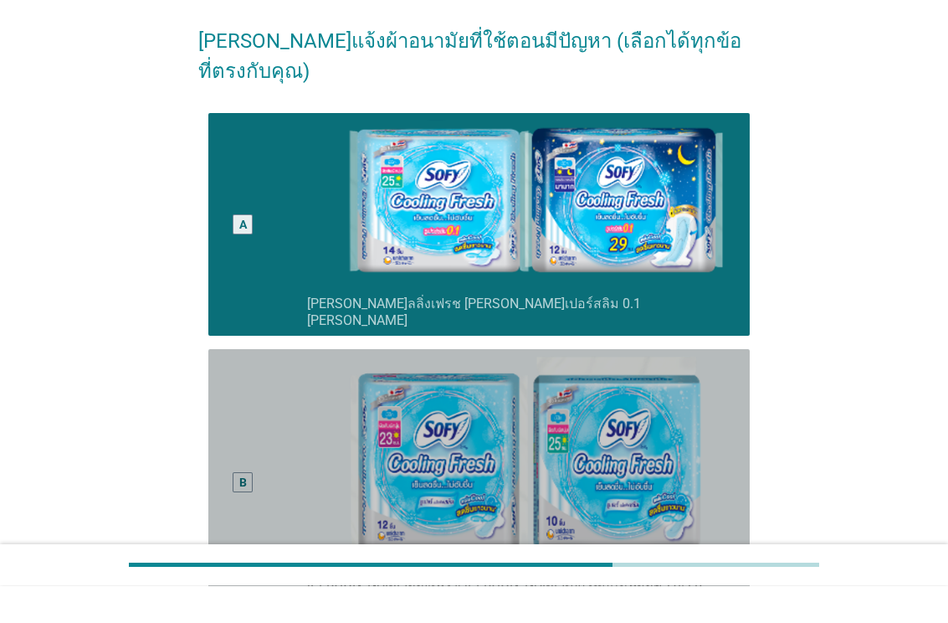
scroll to position [313, 0]
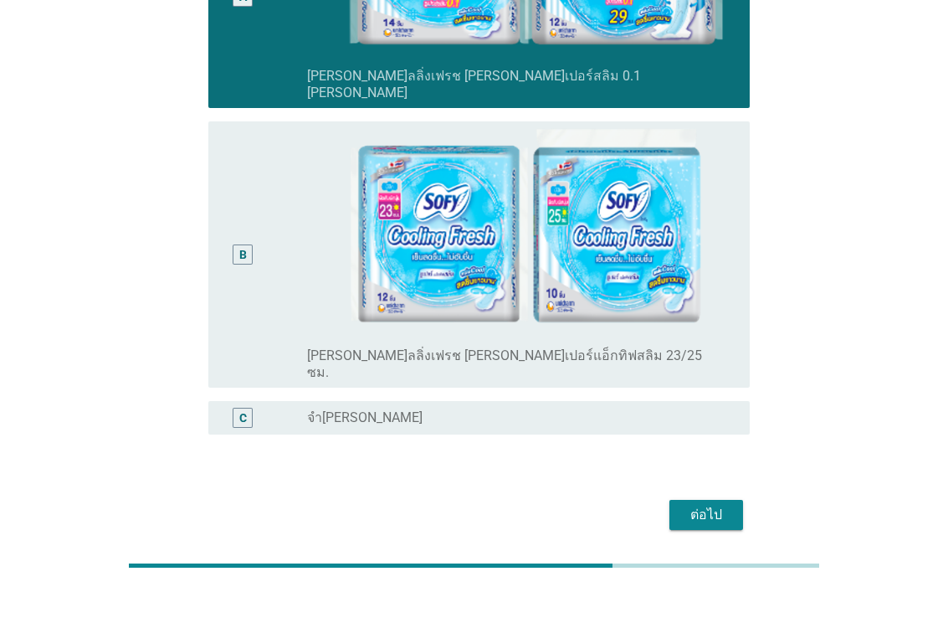
click at [715, 541] on div "ต่อไป" at bounding box center [706, 551] width 47 height 20
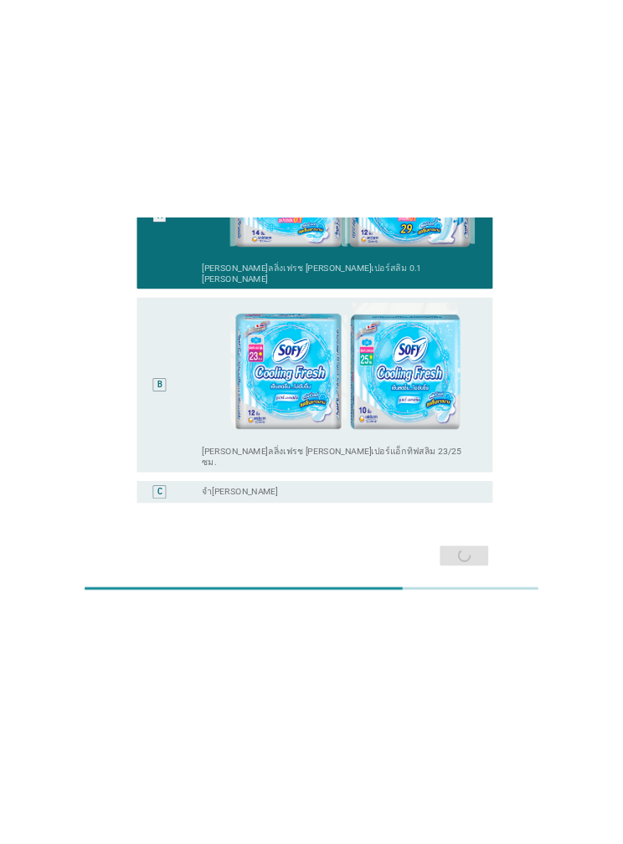
scroll to position [0, 0]
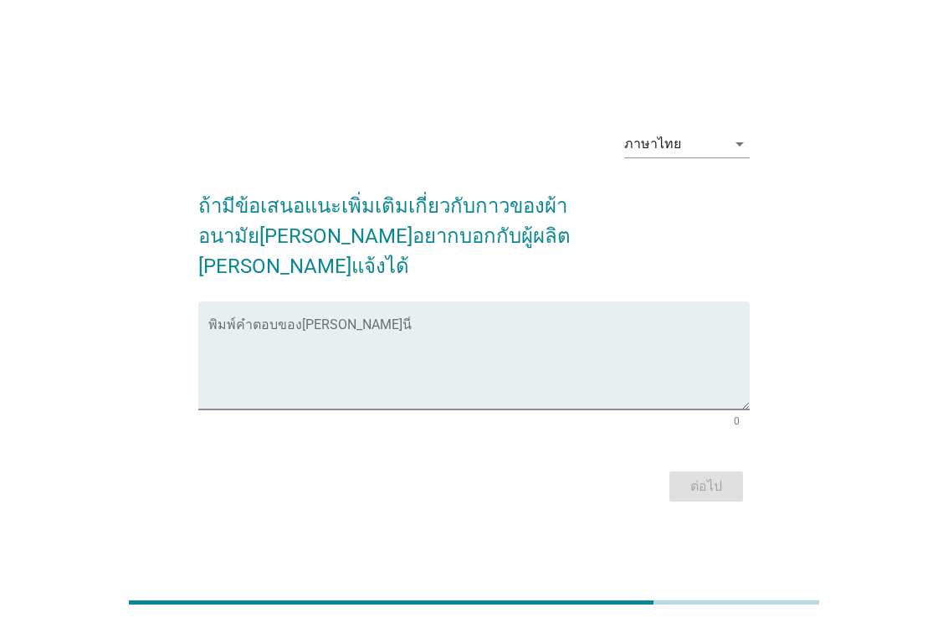
click at [680, 344] on textarea "พิมพ์คำตอบของคุณ ที่นี่" at bounding box center [478, 365] width 541 height 88
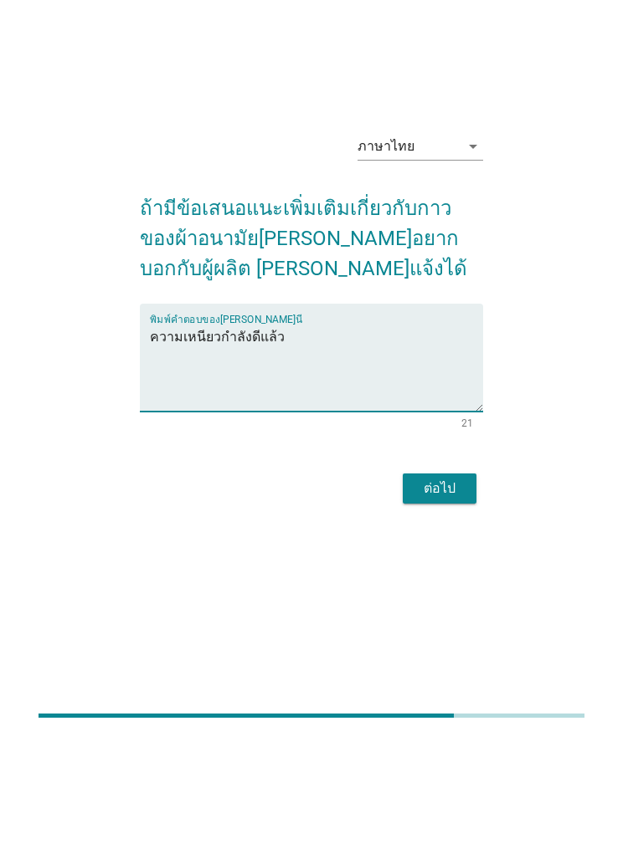
type textarea "ความเหนียวกำลังดีแล้ว"
click at [526, 308] on div "ภาษาไทย arrow_drop_down ถ้ามีข้อเสนอแนะเพิ่มเติมเกี่ยวกับกาวของผ้าอนามัย[PERSON…" at bounding box center [311, 422] width 556 height 416
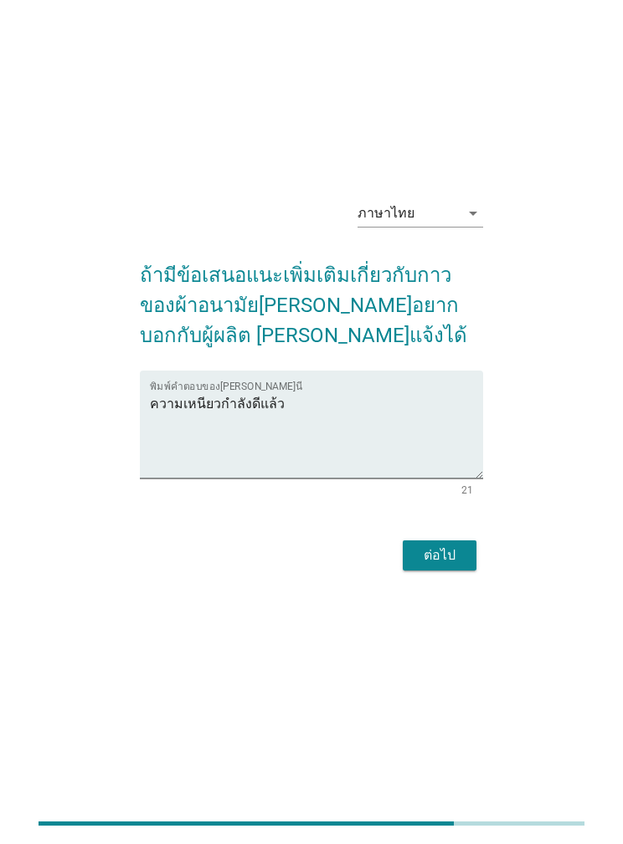
click at [460, 546] on div "ต่อไป" at bounding box center [439, 556] width 47 height 20
